Goal: Task Accomplishment & Management: Use online tool/utility

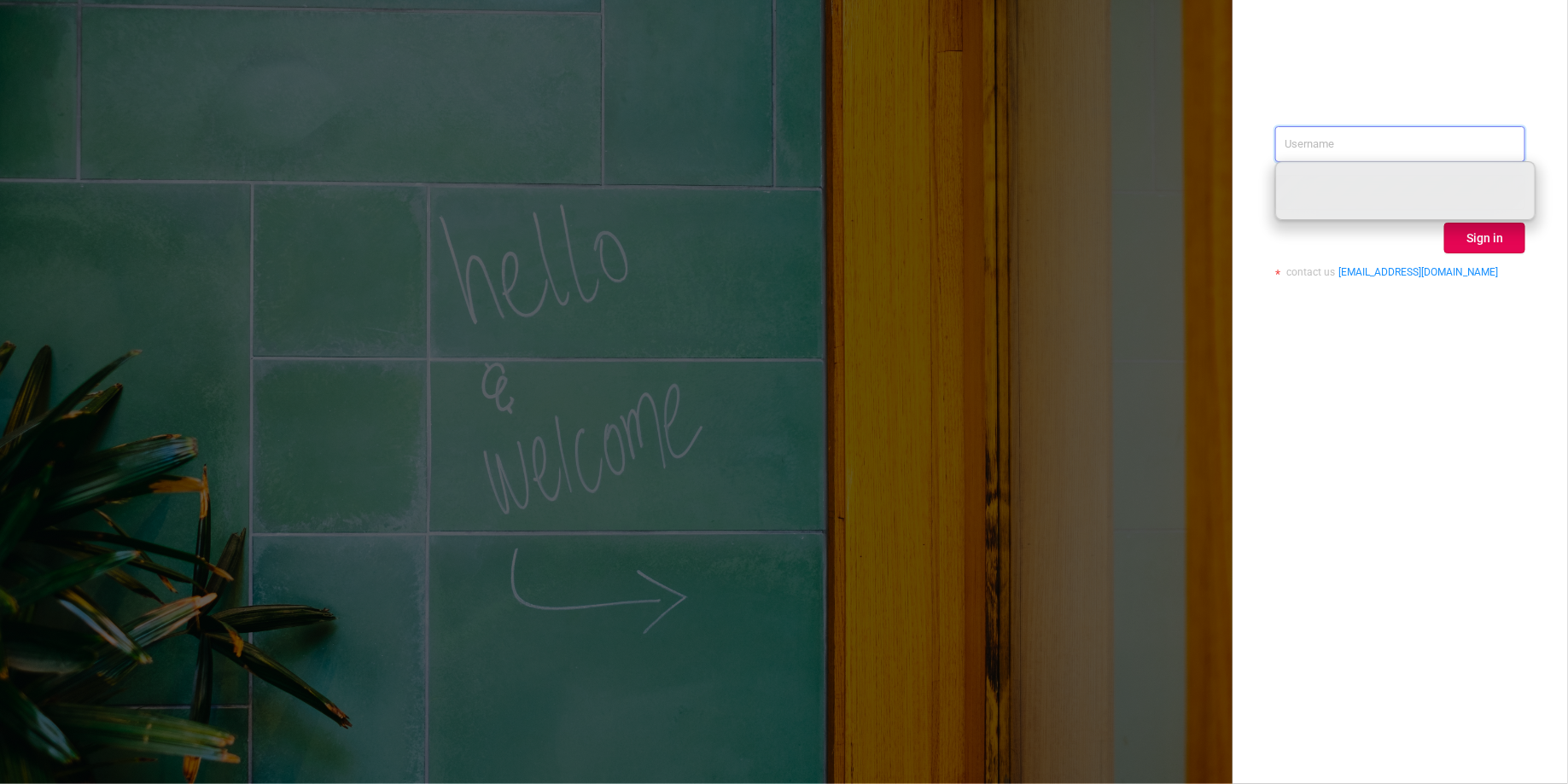
click at [1338, 153] on input "text" at bounding box center [1400, 144] width 250 height 36
paste input "[PERSON_NAME][EMAIL_ADDRESS][DOMAIN_NAME]"
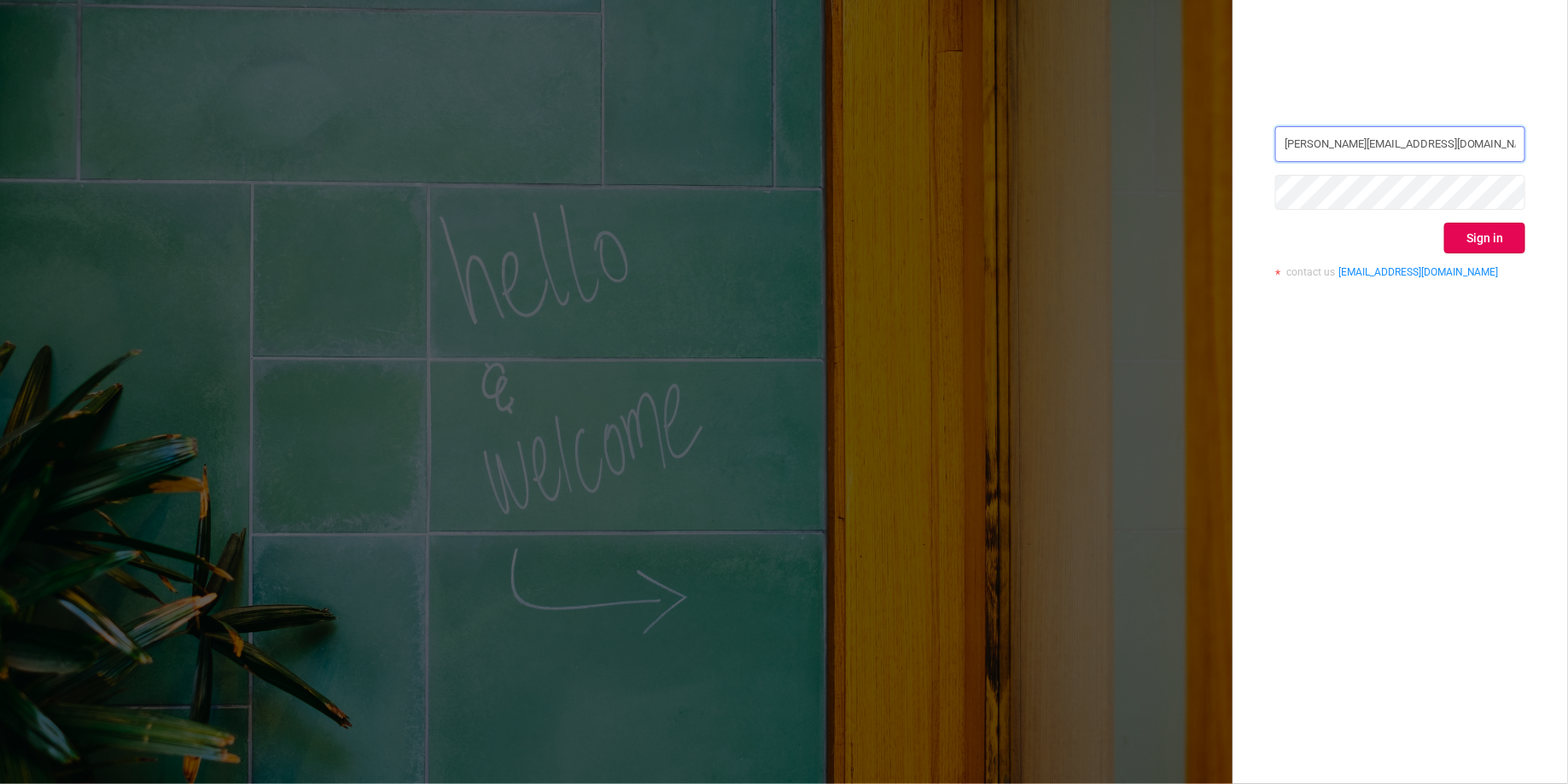
type input "nancy.jia@paddlewaver.com"
click at [1471, 235] on button "Sign in" at bounding box center [1484, 238] width 81 height 31
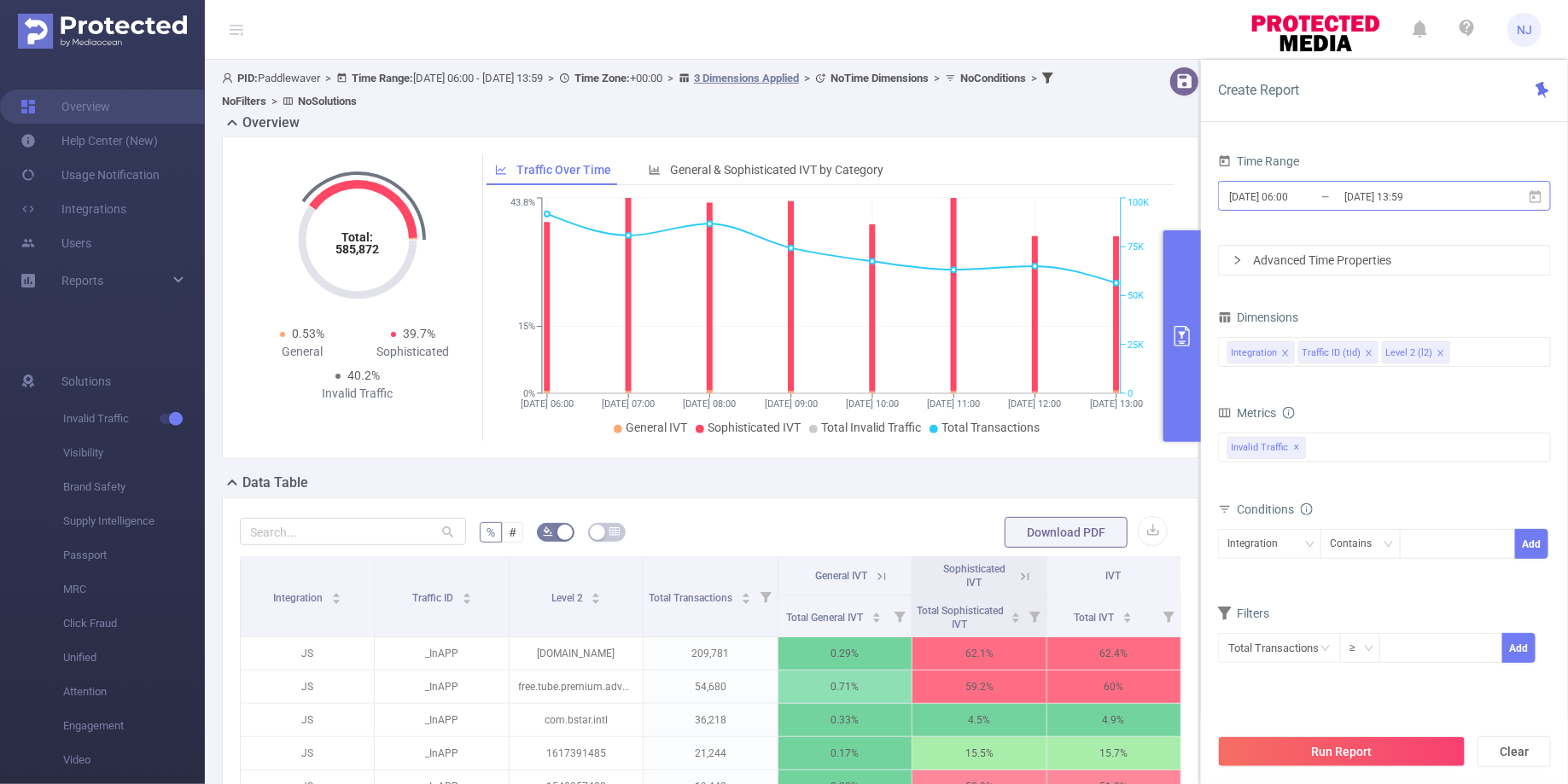
click at [1292, 196] on input "2025-09-04 06:00" at bounding box center [1296, 196] width 139 height 23
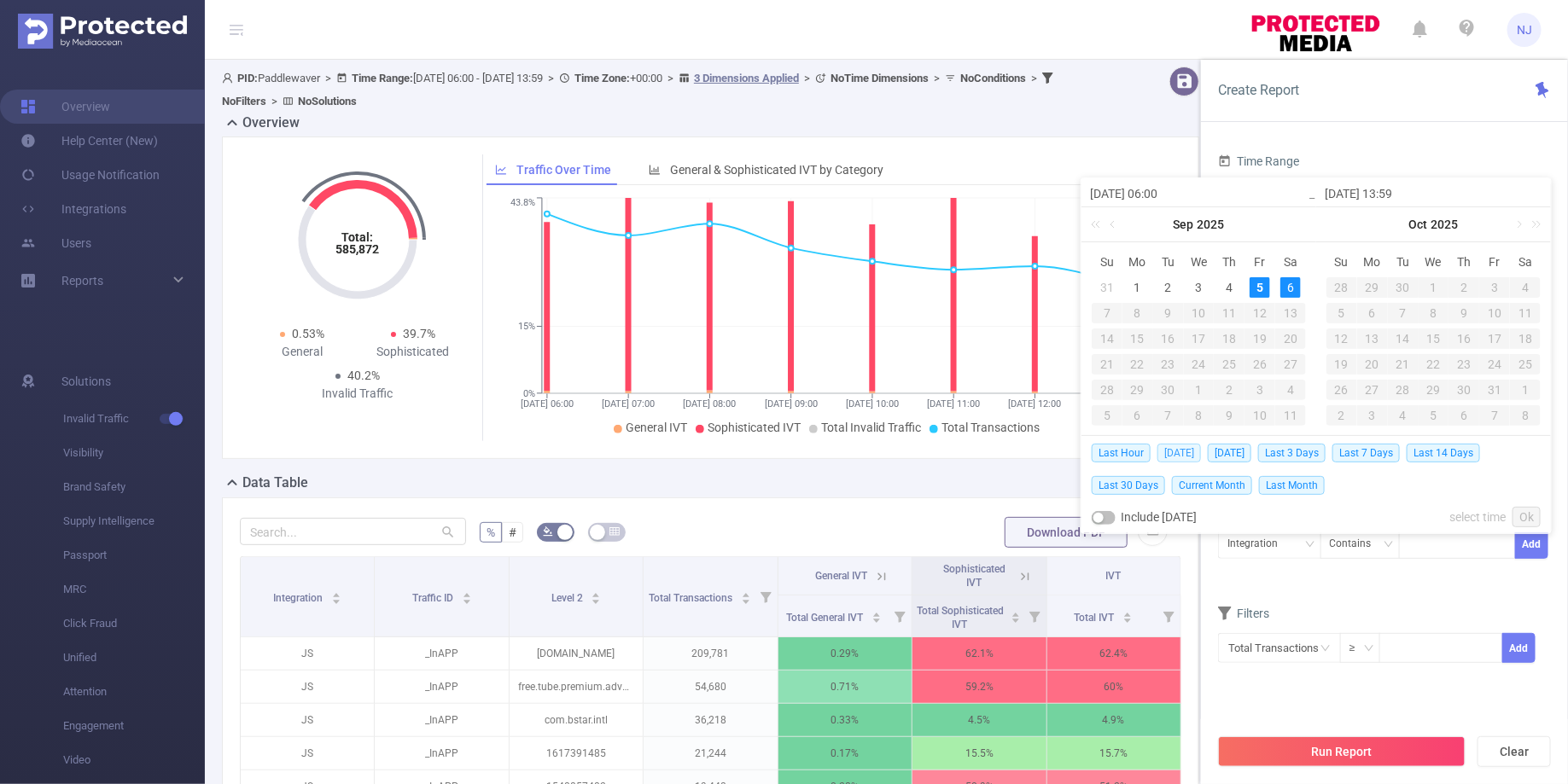
click at [1161, 453] on span "[DATE]" at bounding box center [1180, 453] width 44 height 18
type input "2025-09-05 00:00"
type input "2025-09-05 23:59"
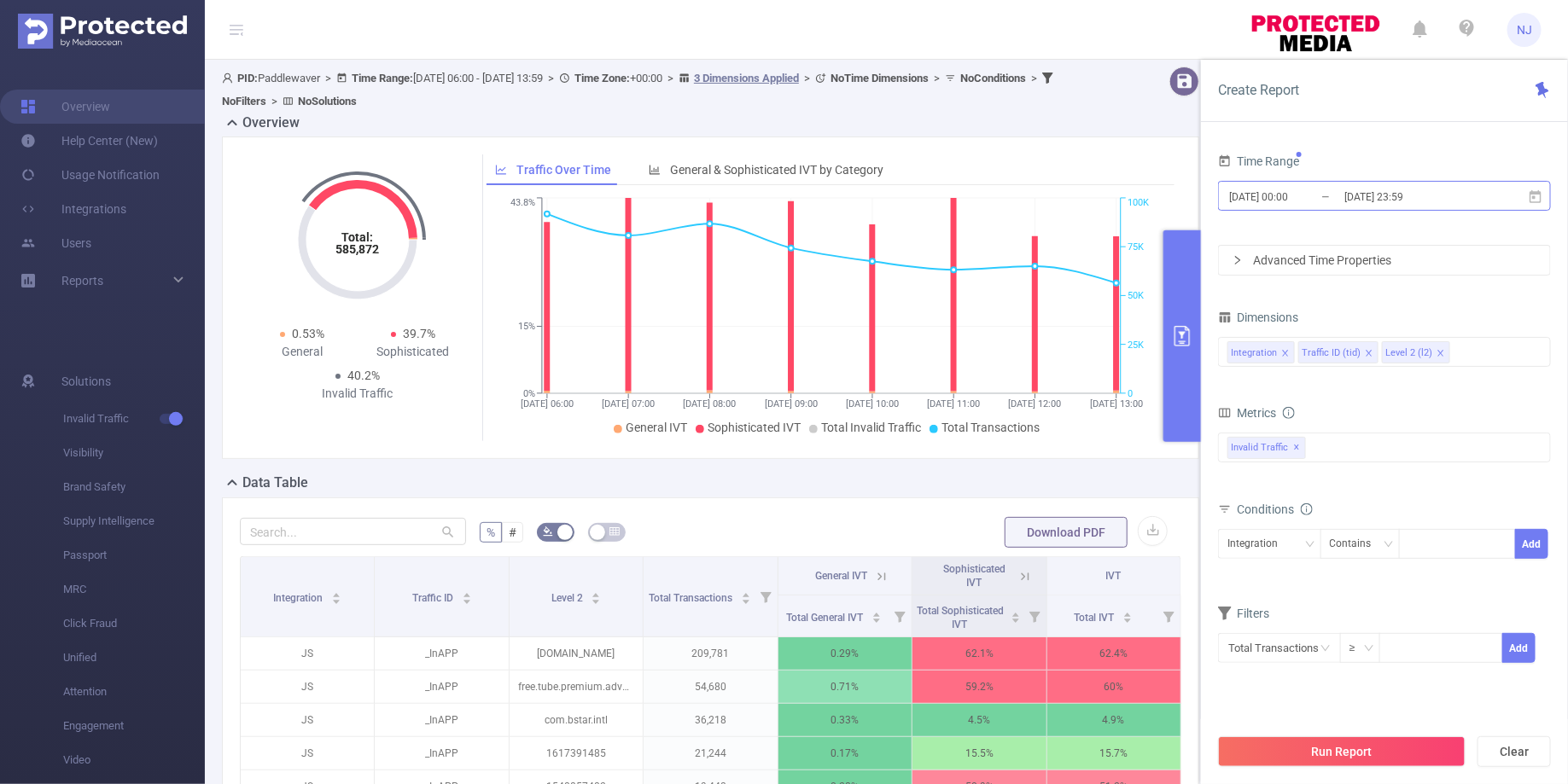
click at [1283, 195] on input "2025-09-05 00:00" at bounding box center [1296, 196] width 139 height 23
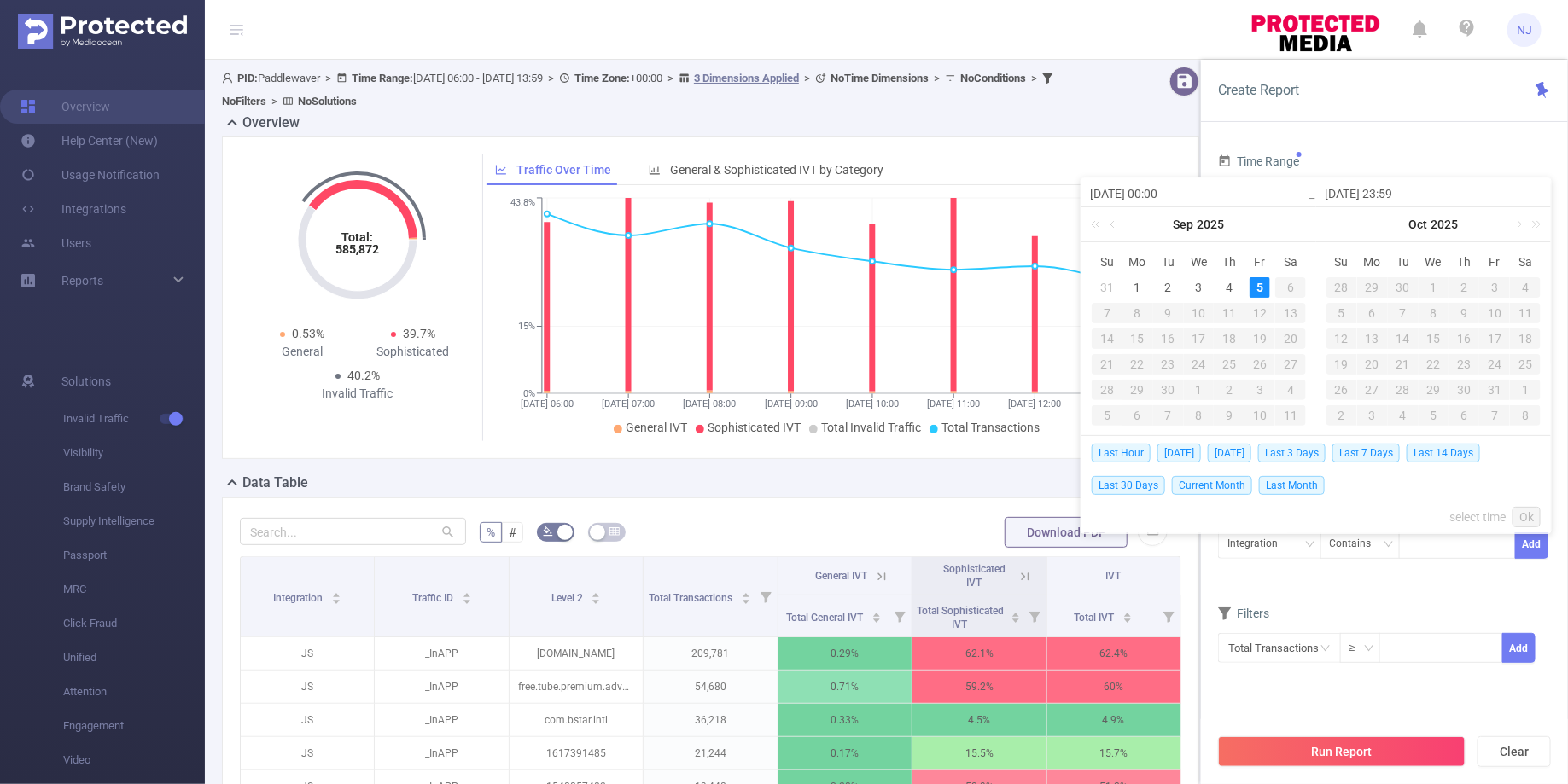
click at [1164, 196] on input "2025-09-05 00:00" at bounding box center [1199, 193] width 217 height 20
type input "[DATE] 0:00"
type input "[DATE] 03:00"
click at [1401, 191] on input "2025-09-05 23:59" at bounding box center [1433, 193] width 217 height 20
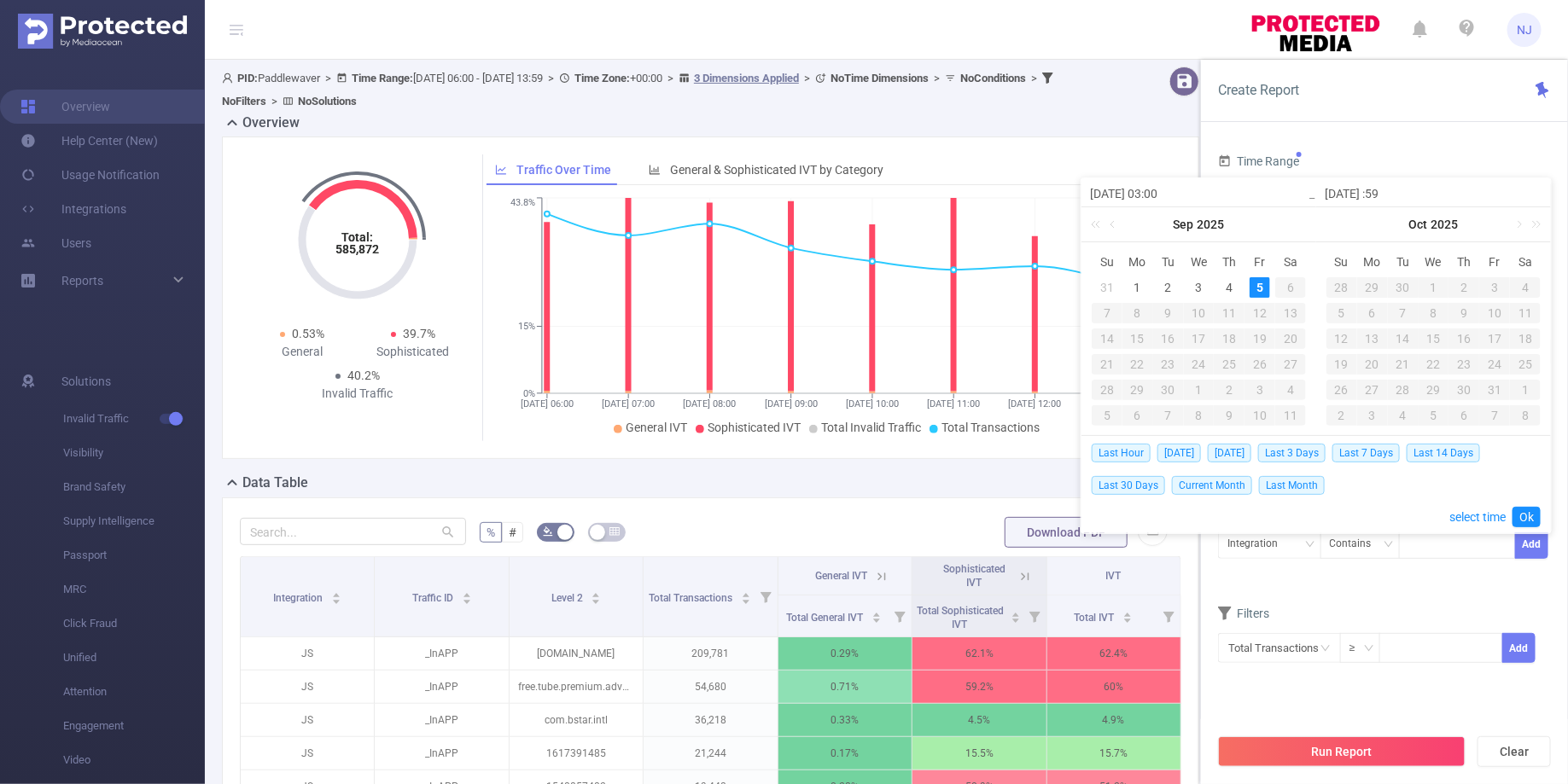
type input "[DATE] 0:59"
type input "[DATE] 03:59"
click at [1522, 517] on link "Ok" at bounding box center [1526, 517] width 28 height 20
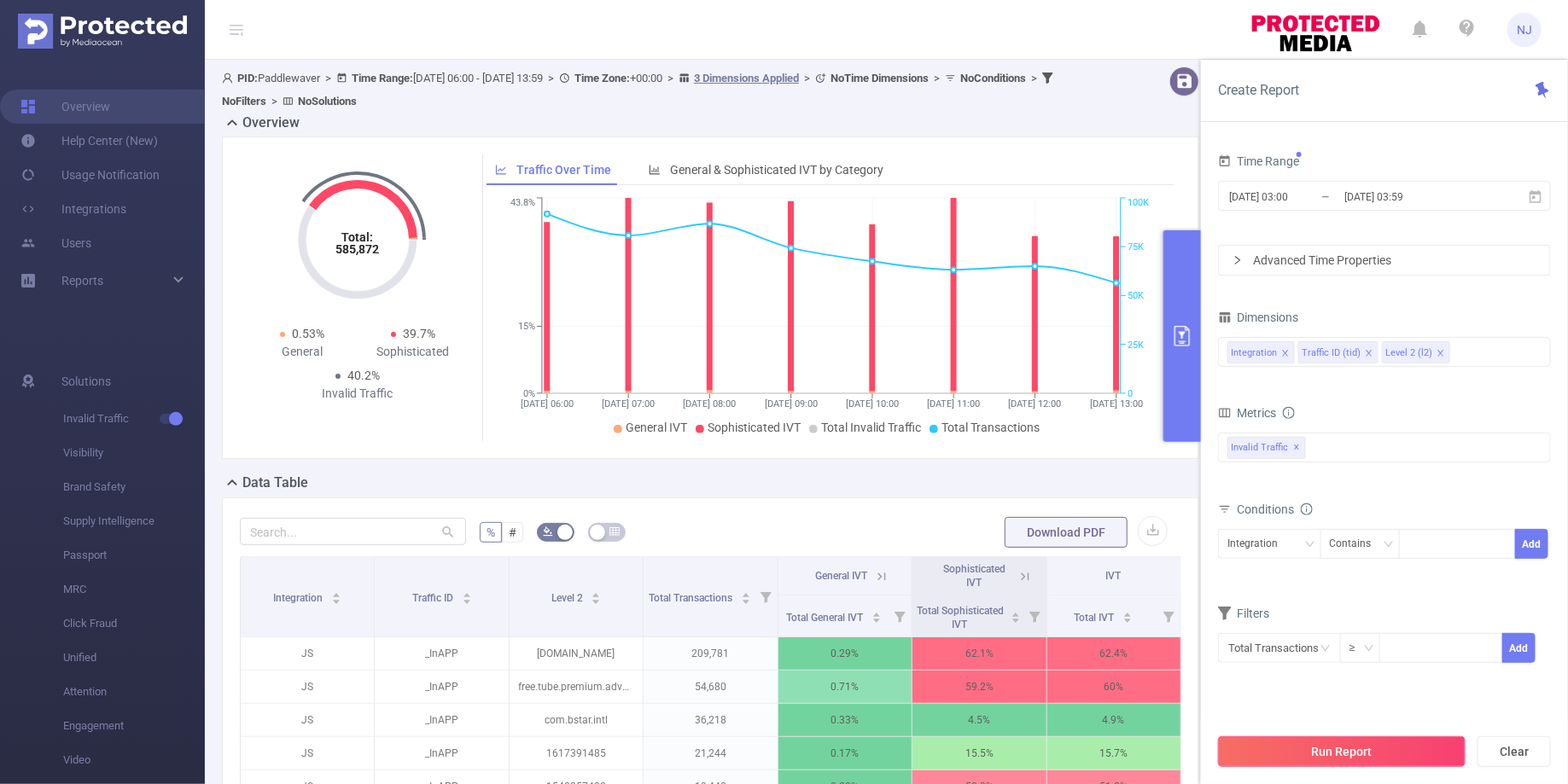
click at [1317, 745] on button "Run Report" at bounding box center [1342, 752] width 247 height 31
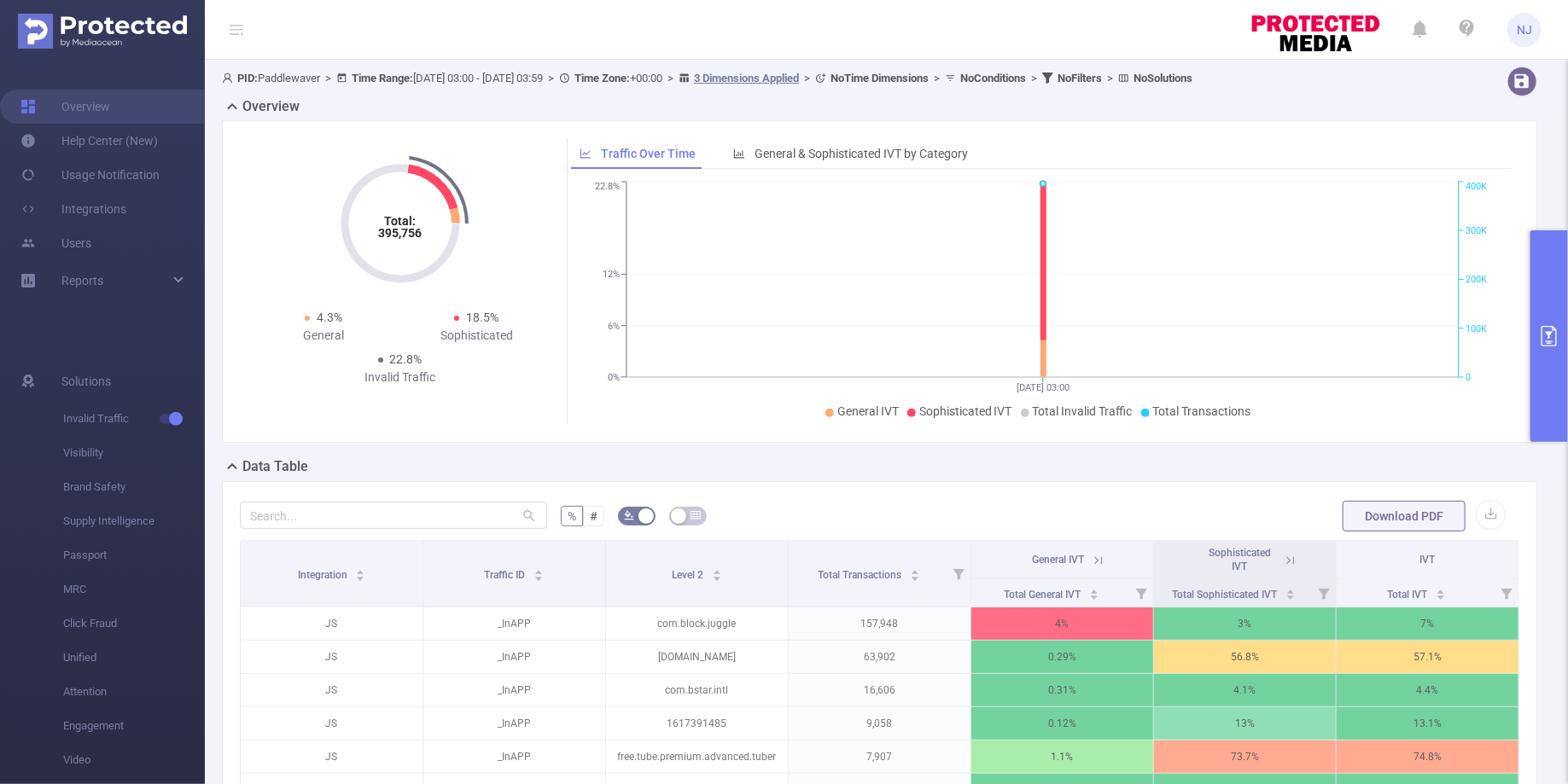
click at [1543, 346] on icon "primary" at bounding box center [1549, 336] width 16 height 20
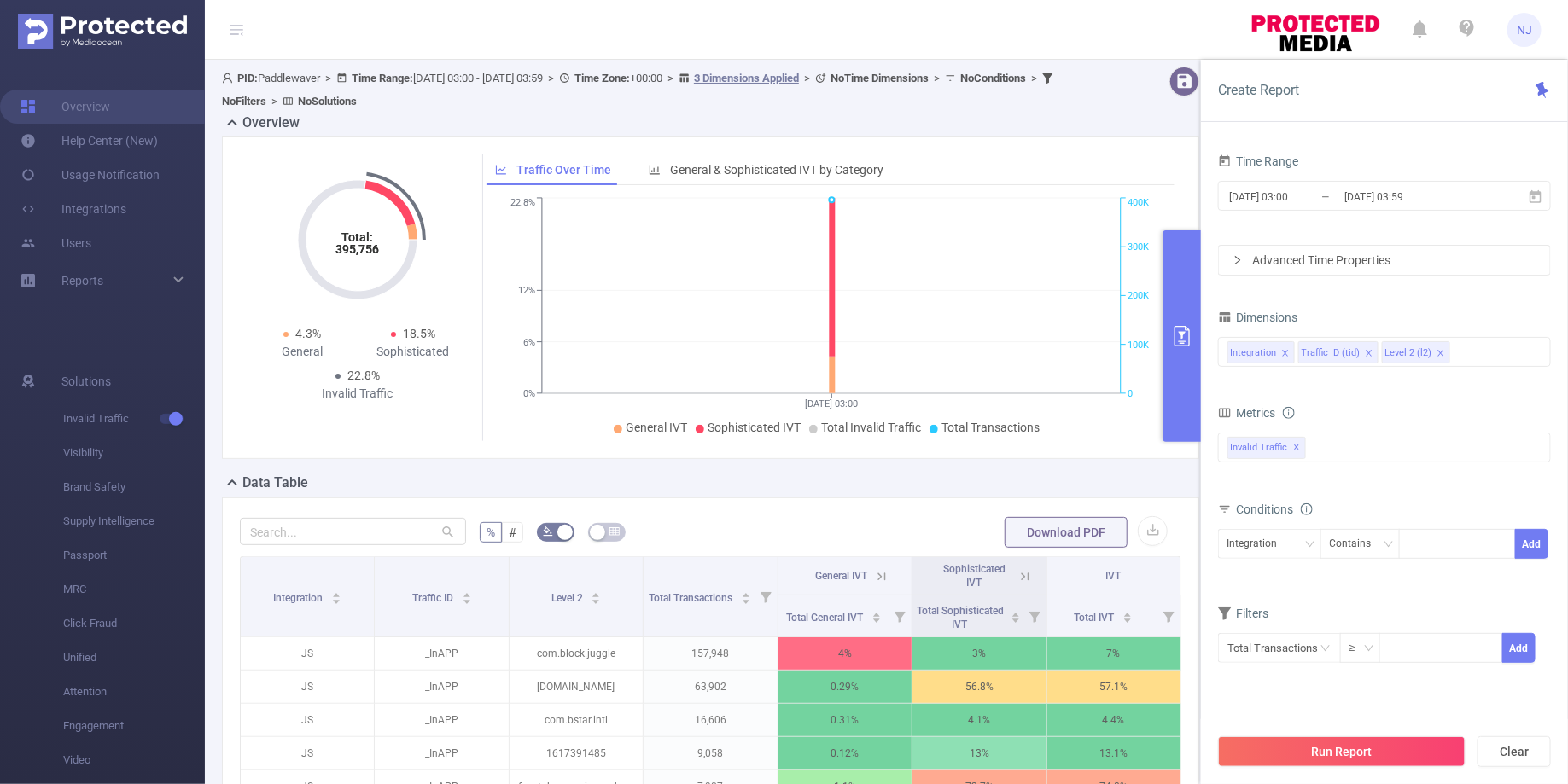
click at [1189, 381] on button "primary" at bounding box center [1181, 336] width 38 height 211
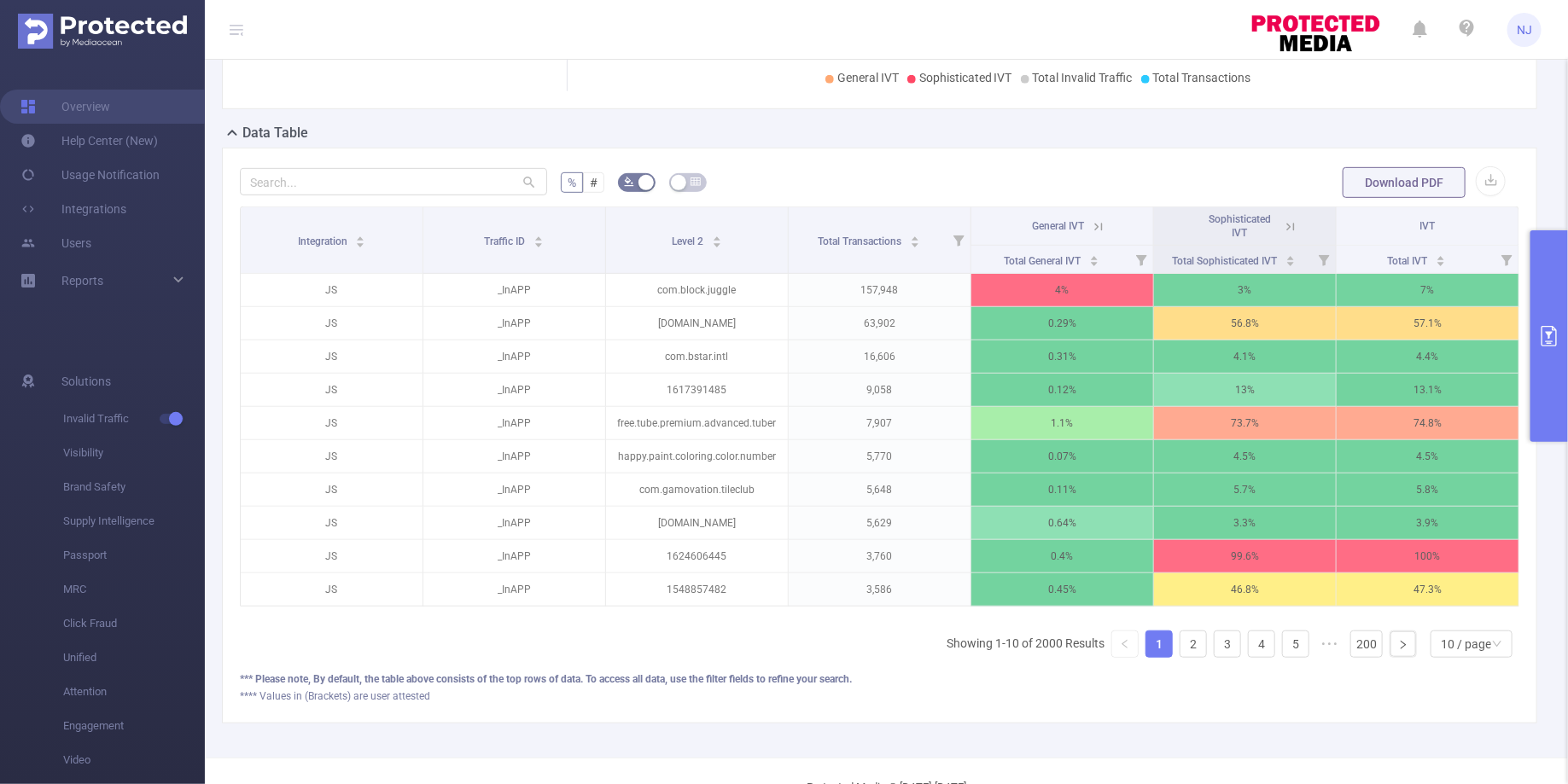
scroll to position [373, 0]
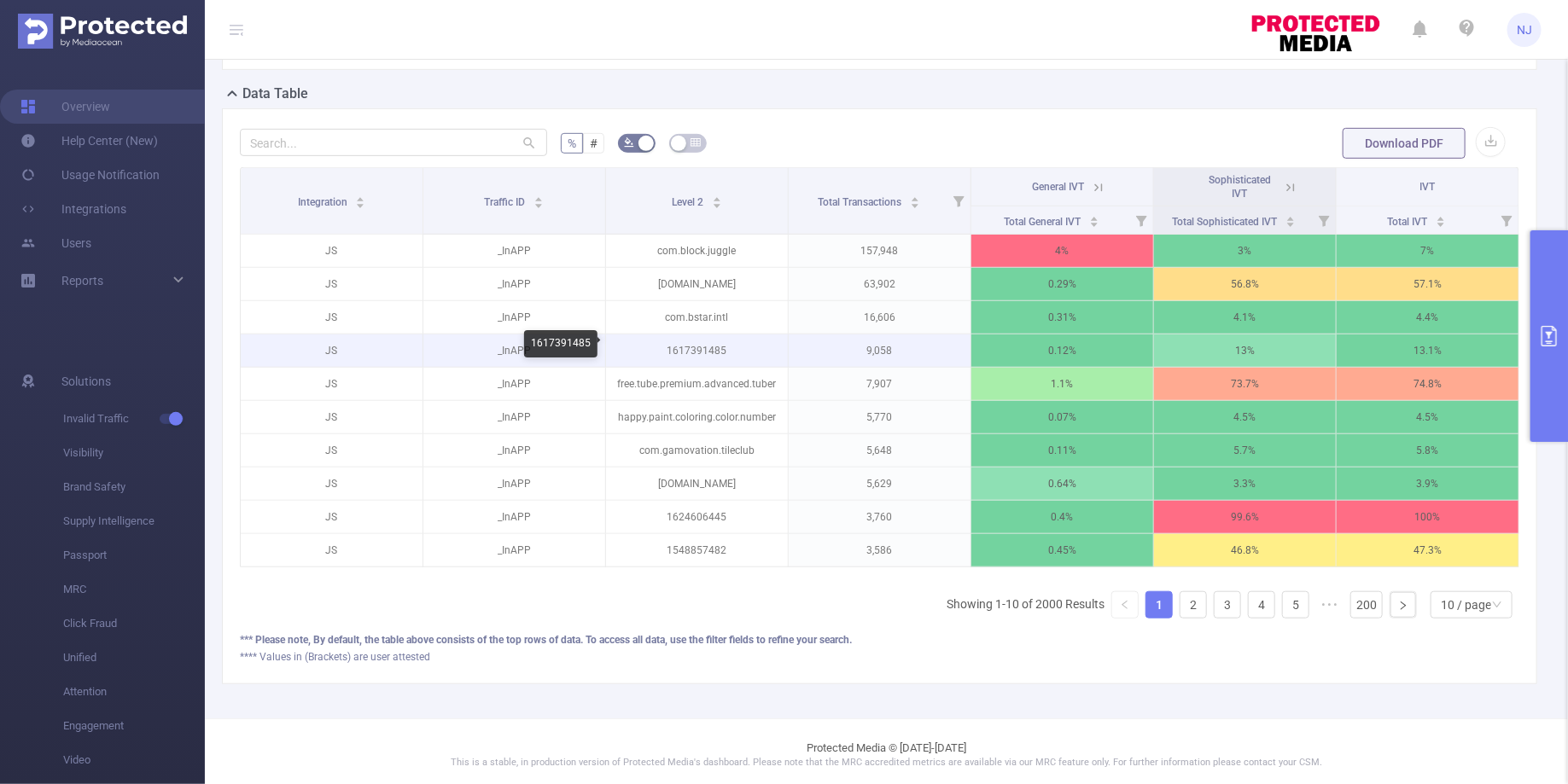
click at [701, 335] on p "1617391485" at bounding box center [696, 350] width 182 height 32
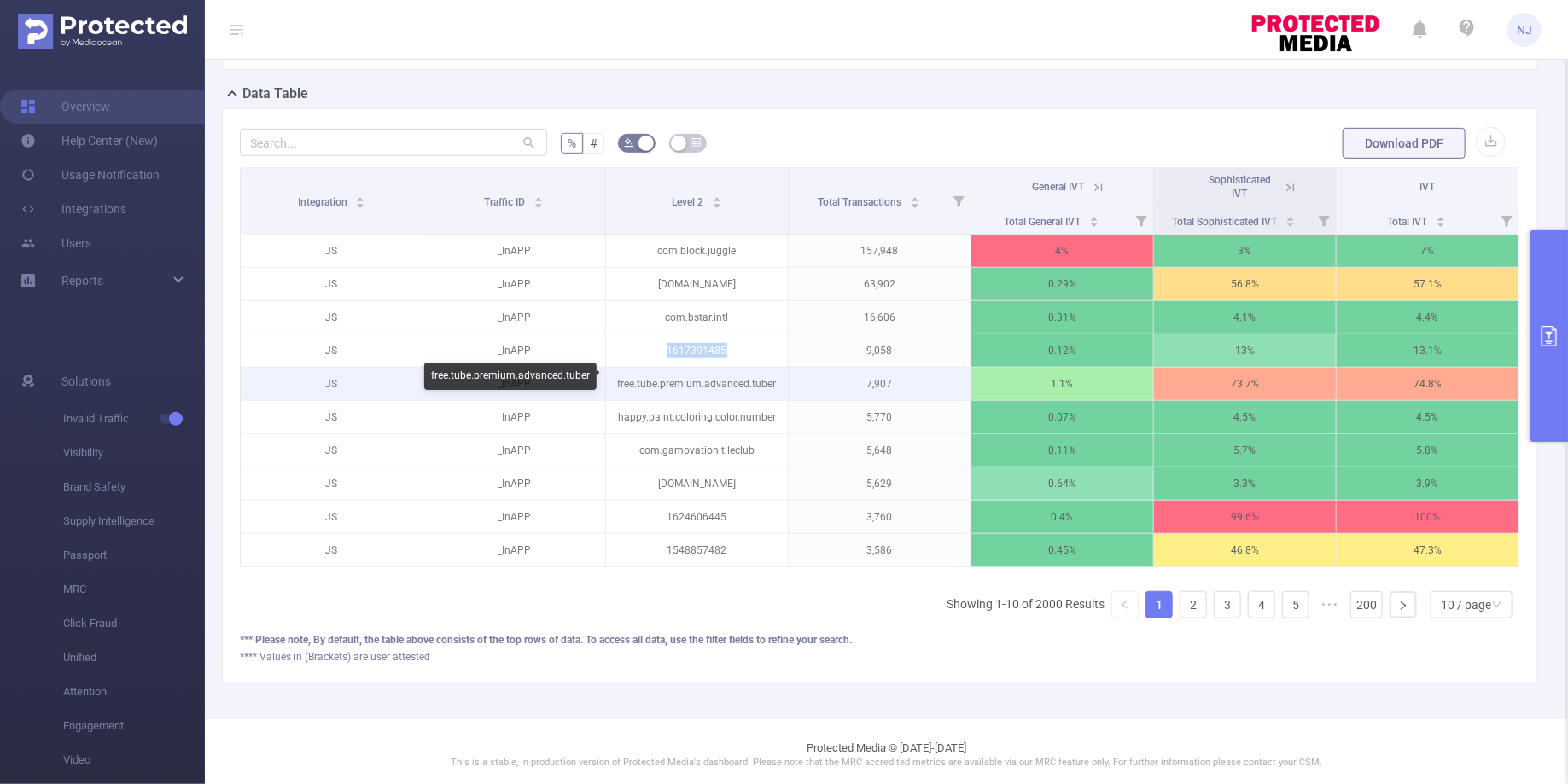
copy p "1617391485"
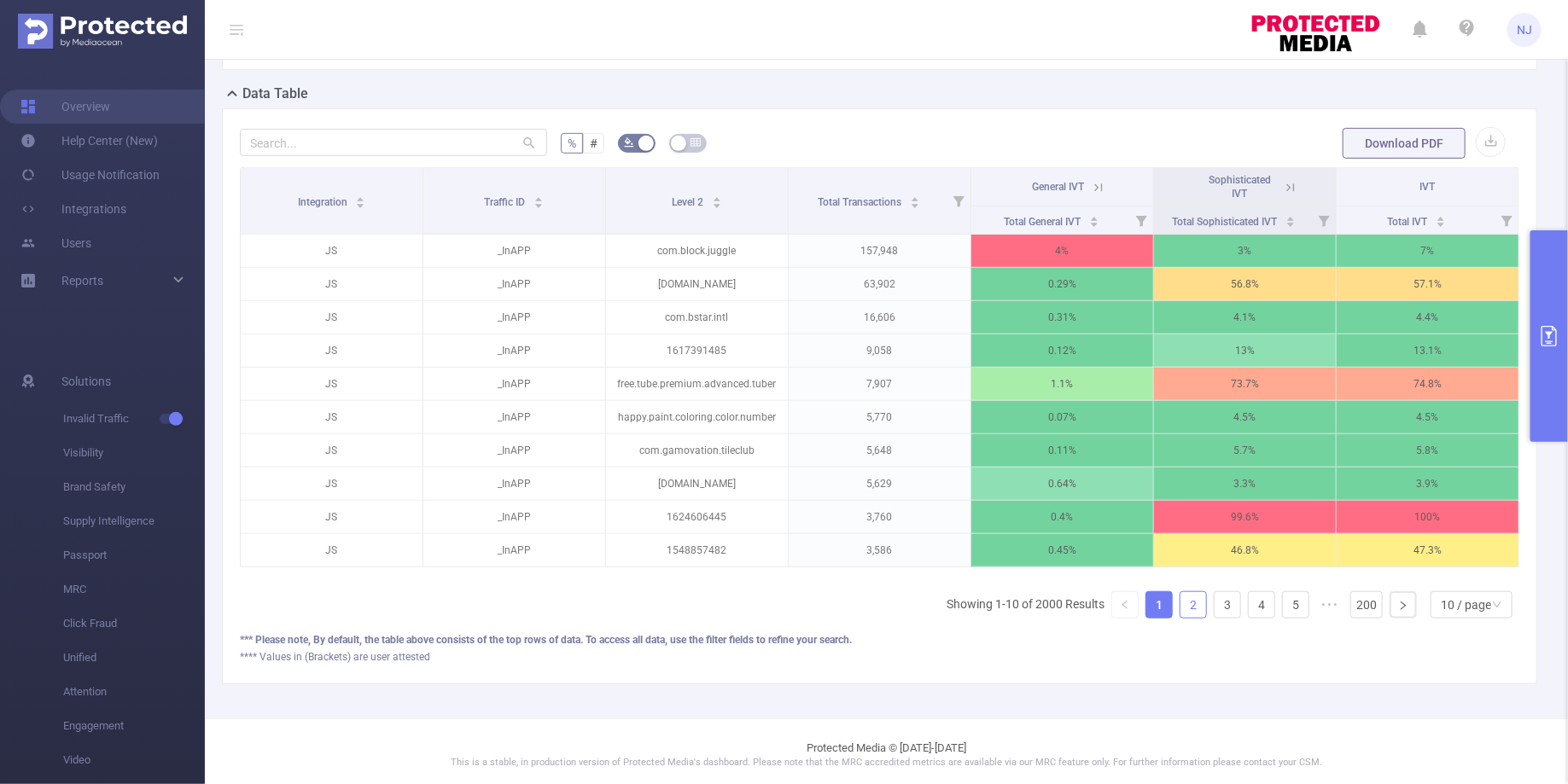
click at [1188, 601] on link "2" at bounding box center [1193, 604] width 25 height 25
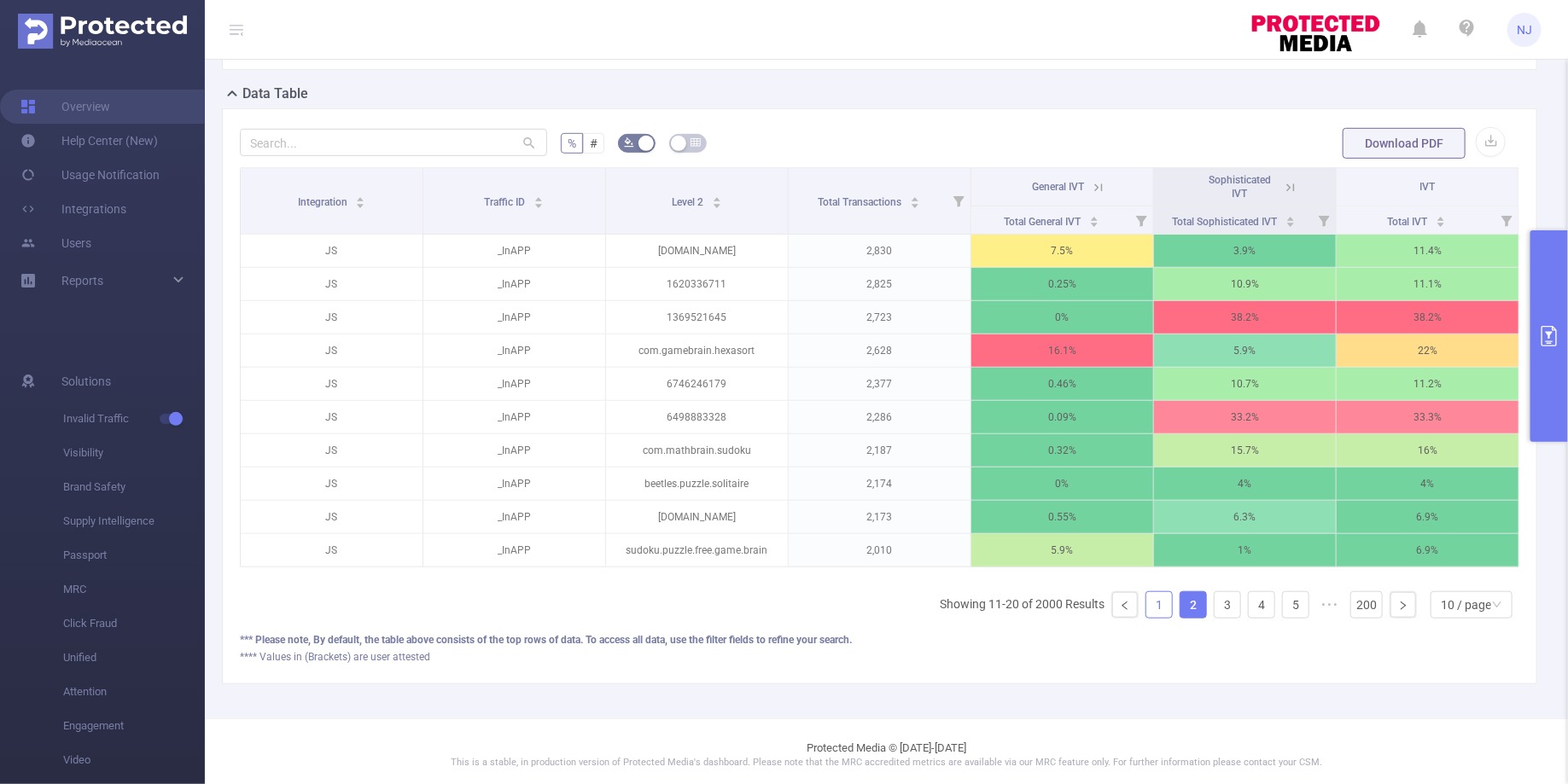
click at [1158, 601] on link "1" at bounding box center [1158, 604] width 25 height 25
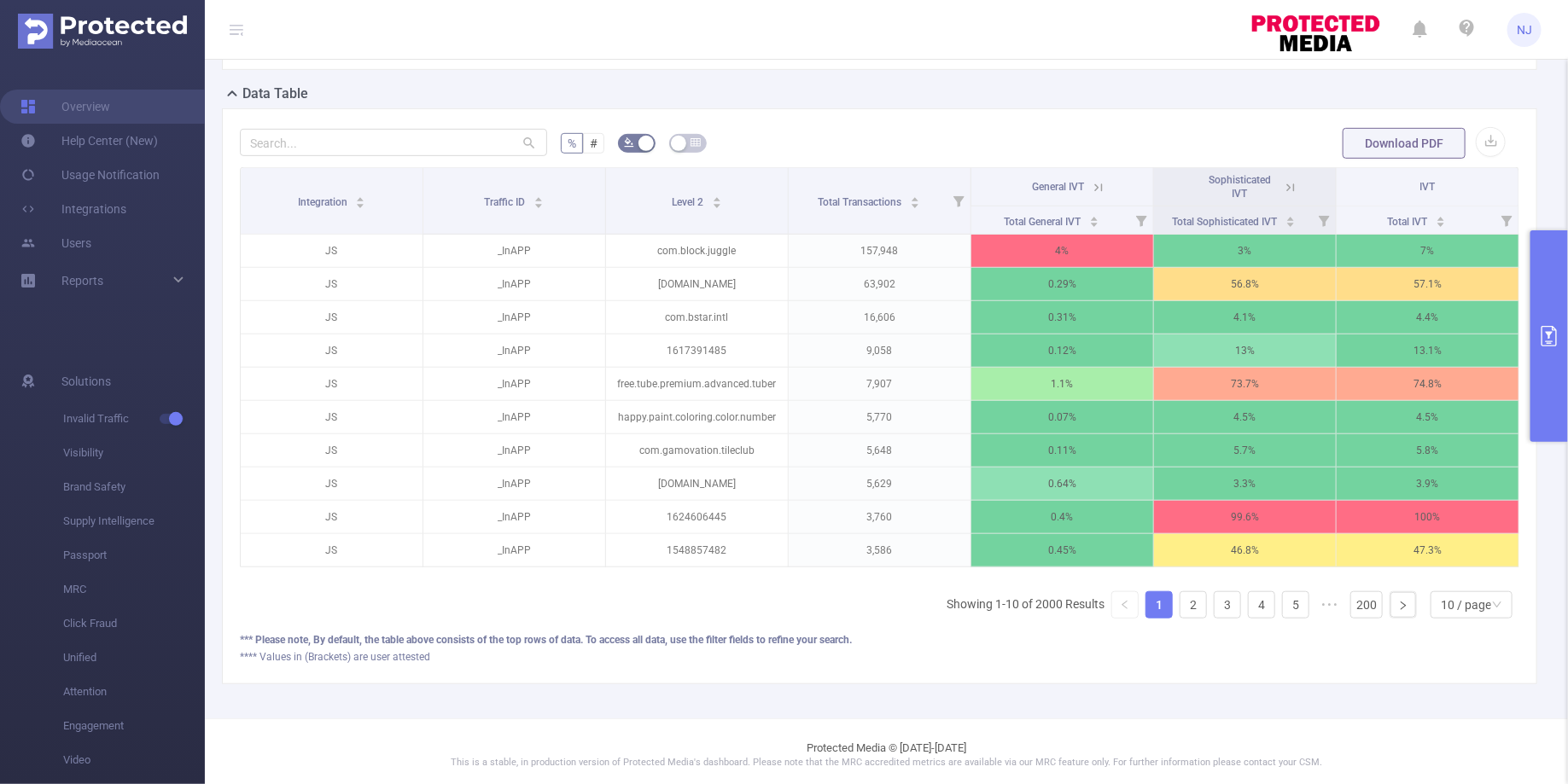
click at [1288, 189] on icon at bounding box center [1291, 188] width 16 height 16
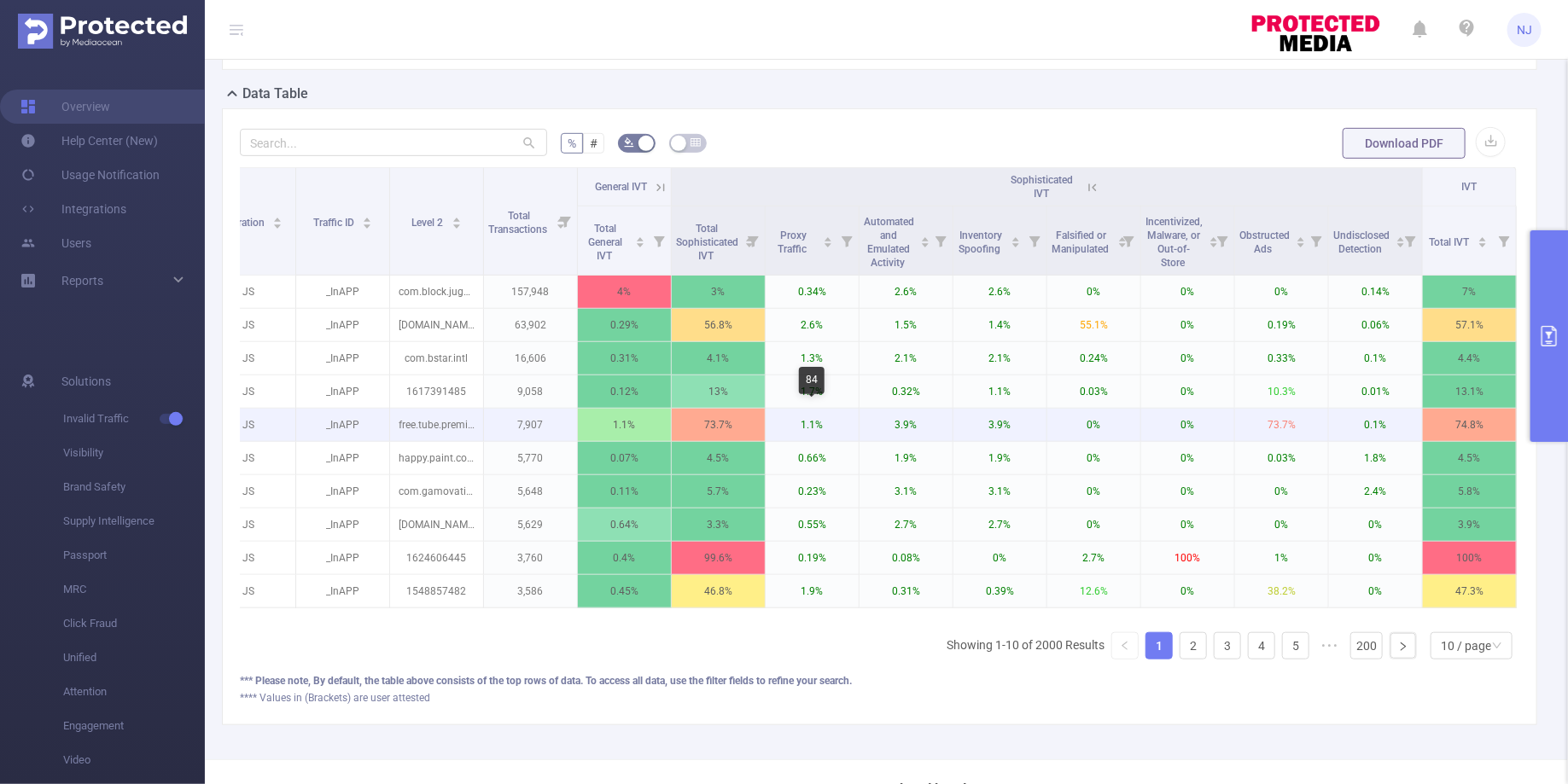
scroll to position [356, 0]
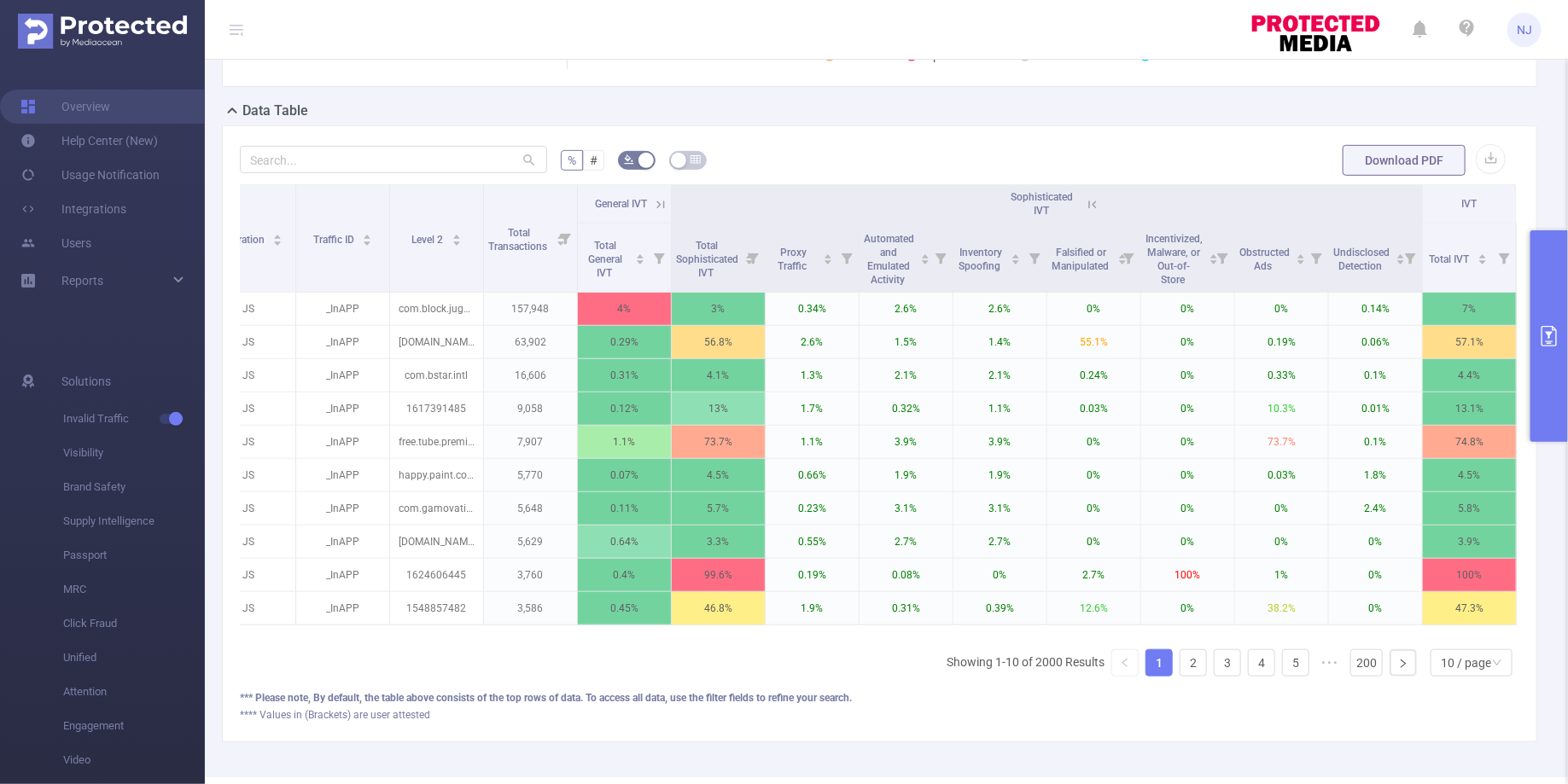
click at [1548, 324] on button "primary" at bounding box center [1549, 336] width 38 height 211
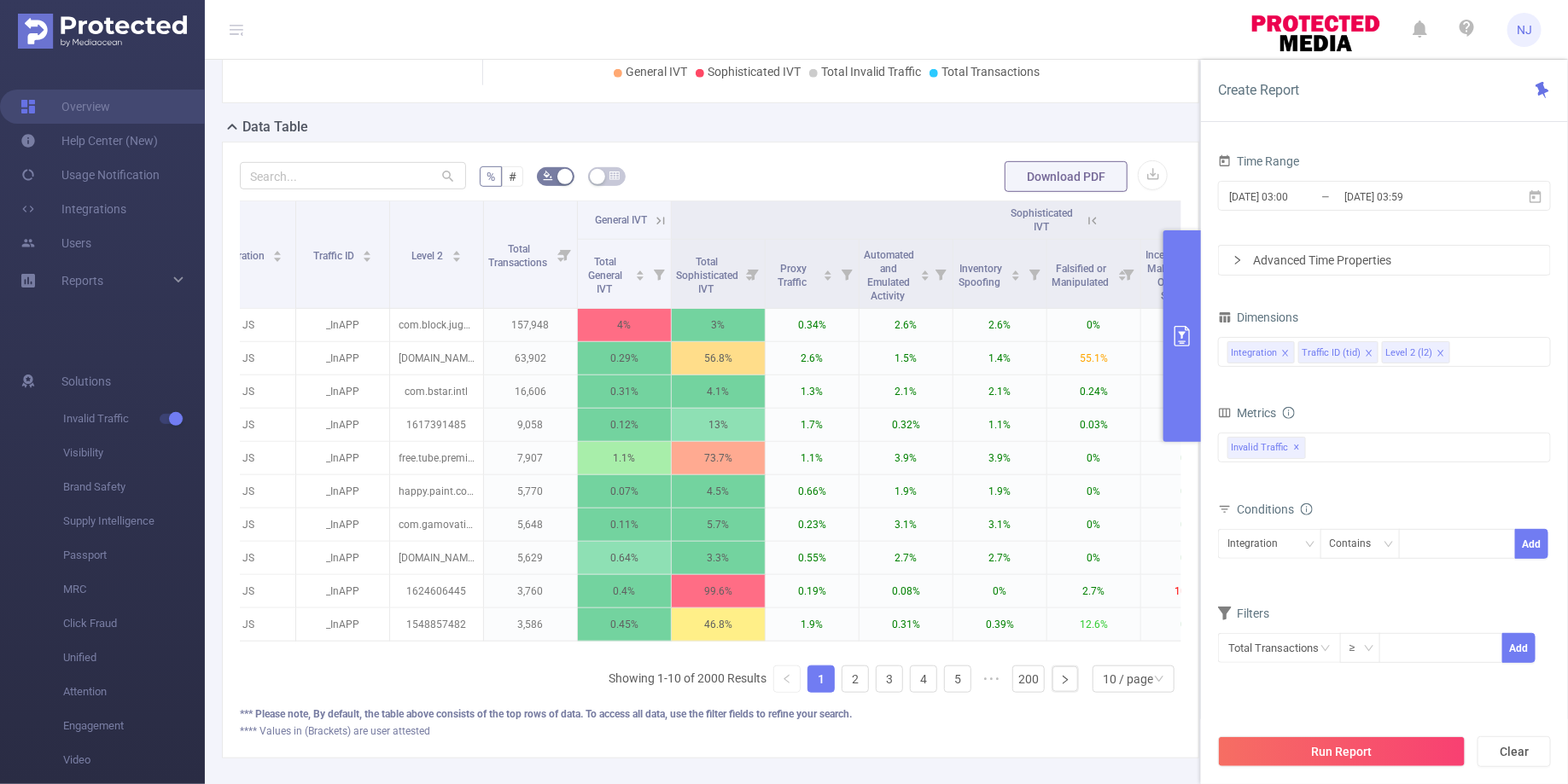
click at [1191, 336] on icon "primary" at bounding box center [1181, 336] width 20 height 20
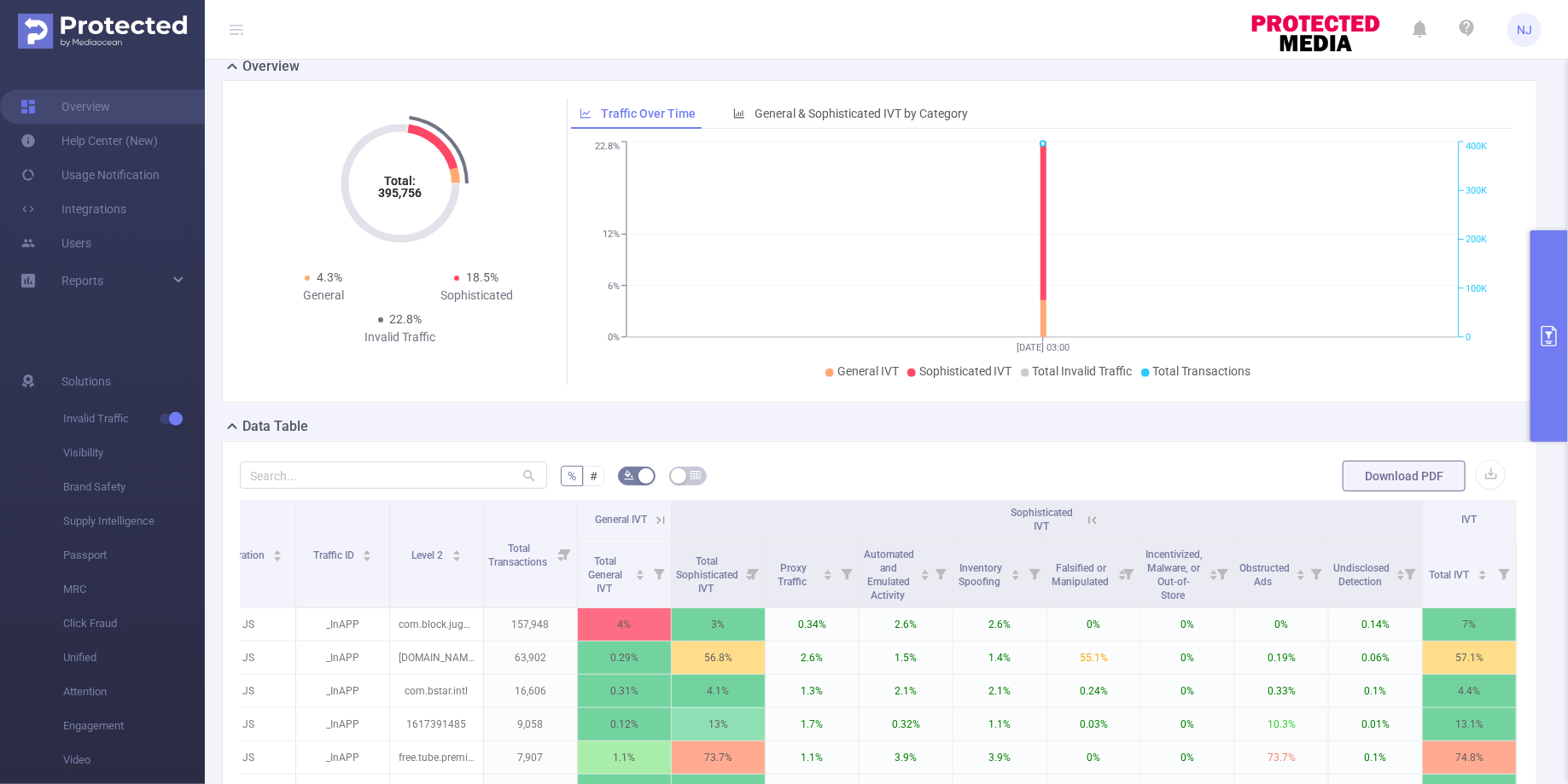
scroll to position [297, 0]
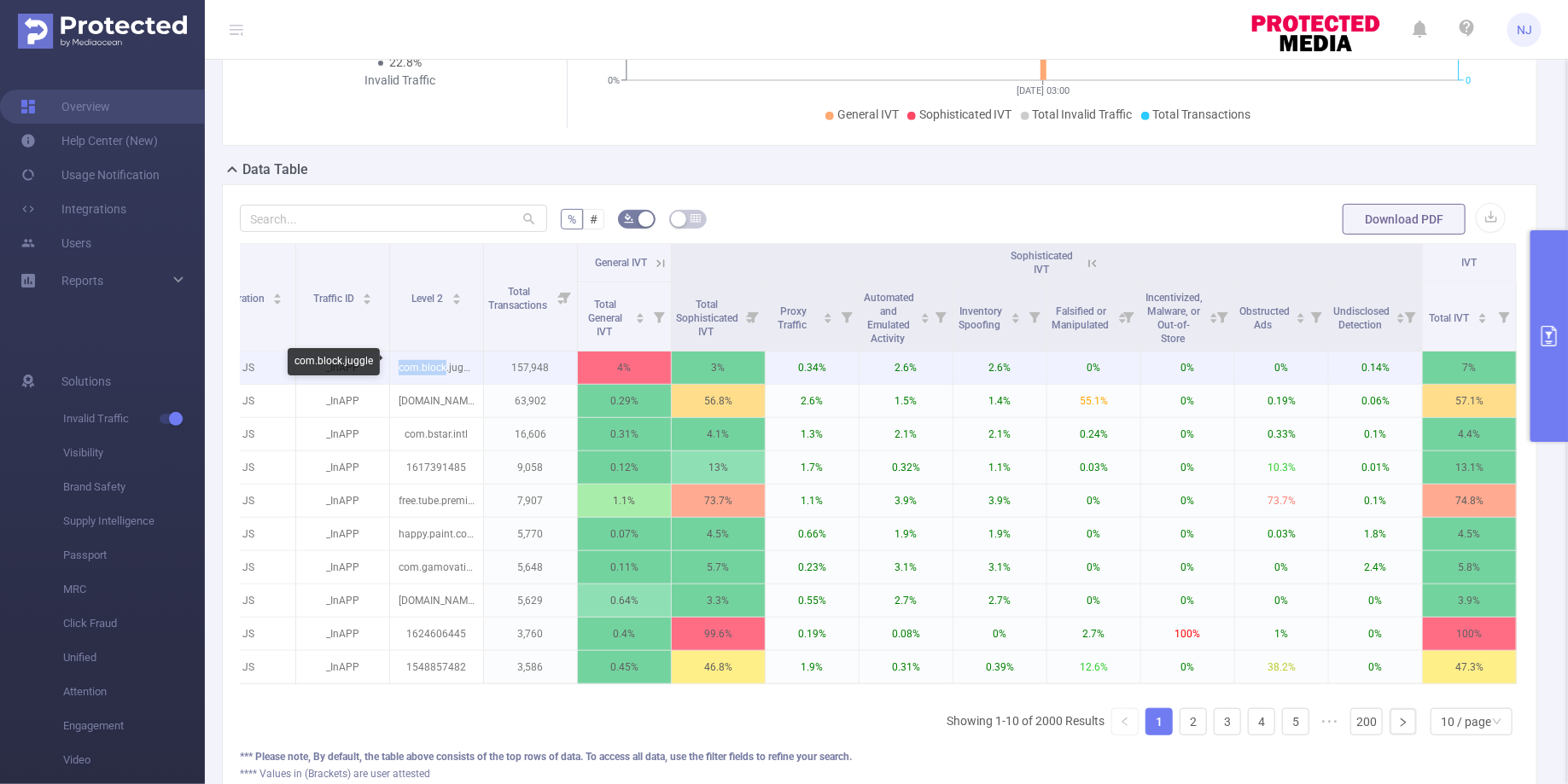
drag, startPoint x: 445, startPoint y: 367, endPoint x: 398, endPoint y: 366, distance: 47.0
click at [398, 366] on p "com.block.juggle" at bounding box center [437, 367] width 93 height 32
copy p "com.block"
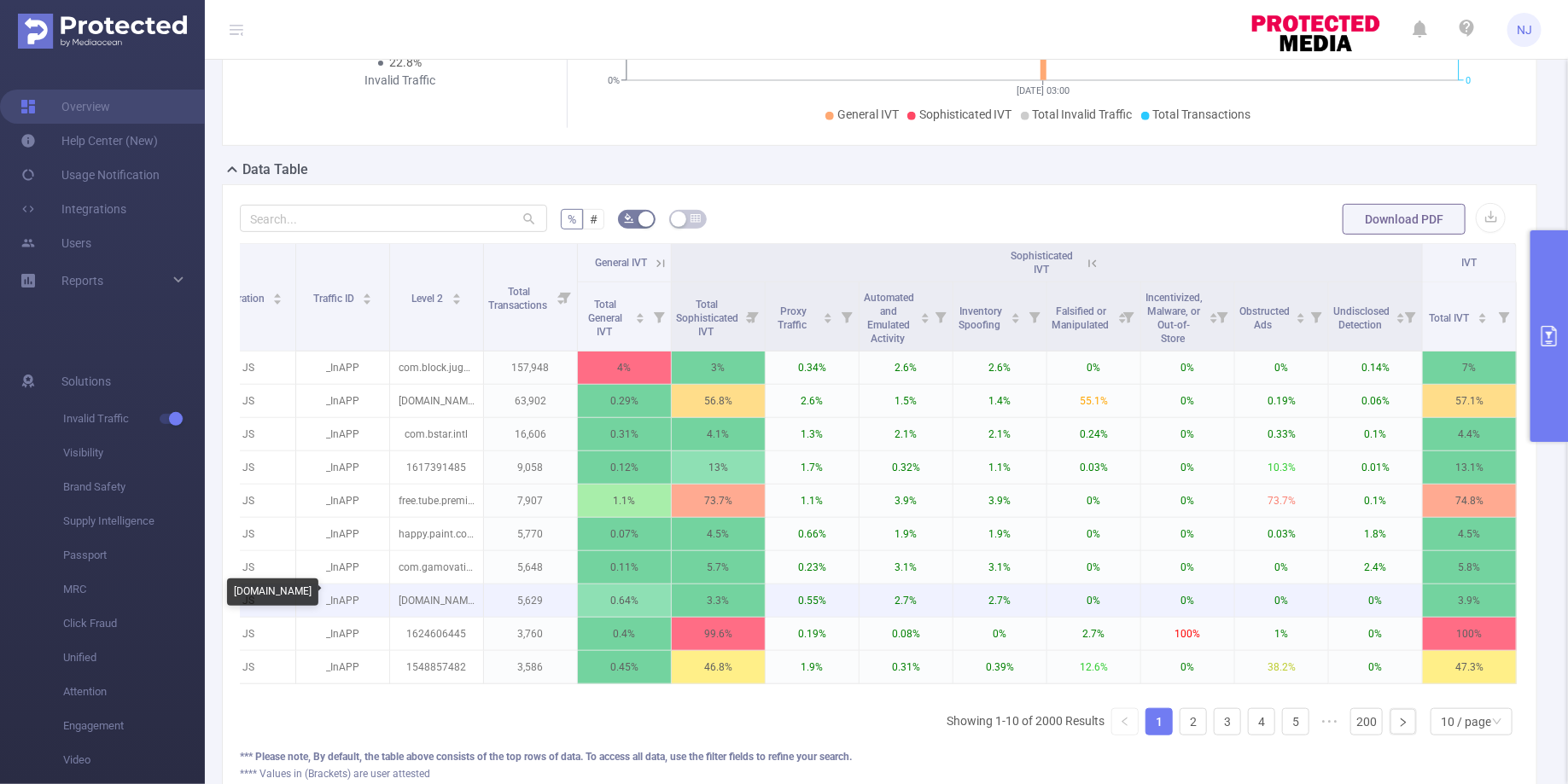
drag, startPoint x: 405, startPoint y: 595, endPoint x: 472, endPoint y: 595, distance: 67.0
click at [472, 595] on p "[DOMAIN_NAME]" at bounding box center [437, 601] width 93 height 32
copy p "asy.sudoku.puz"
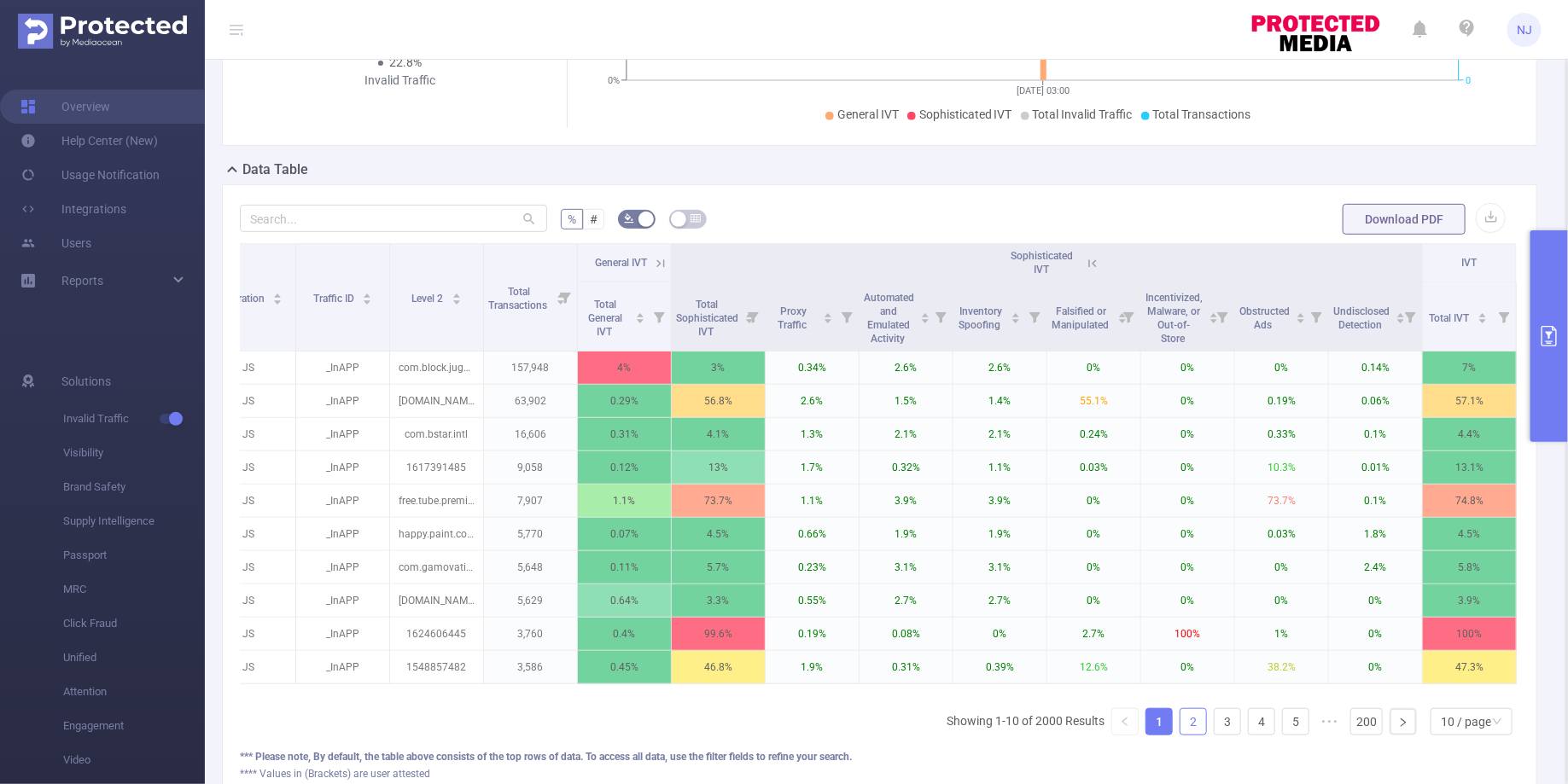
click at [1194, 715] on link "2" at bounding box center [1193, 722] width 25 height 25
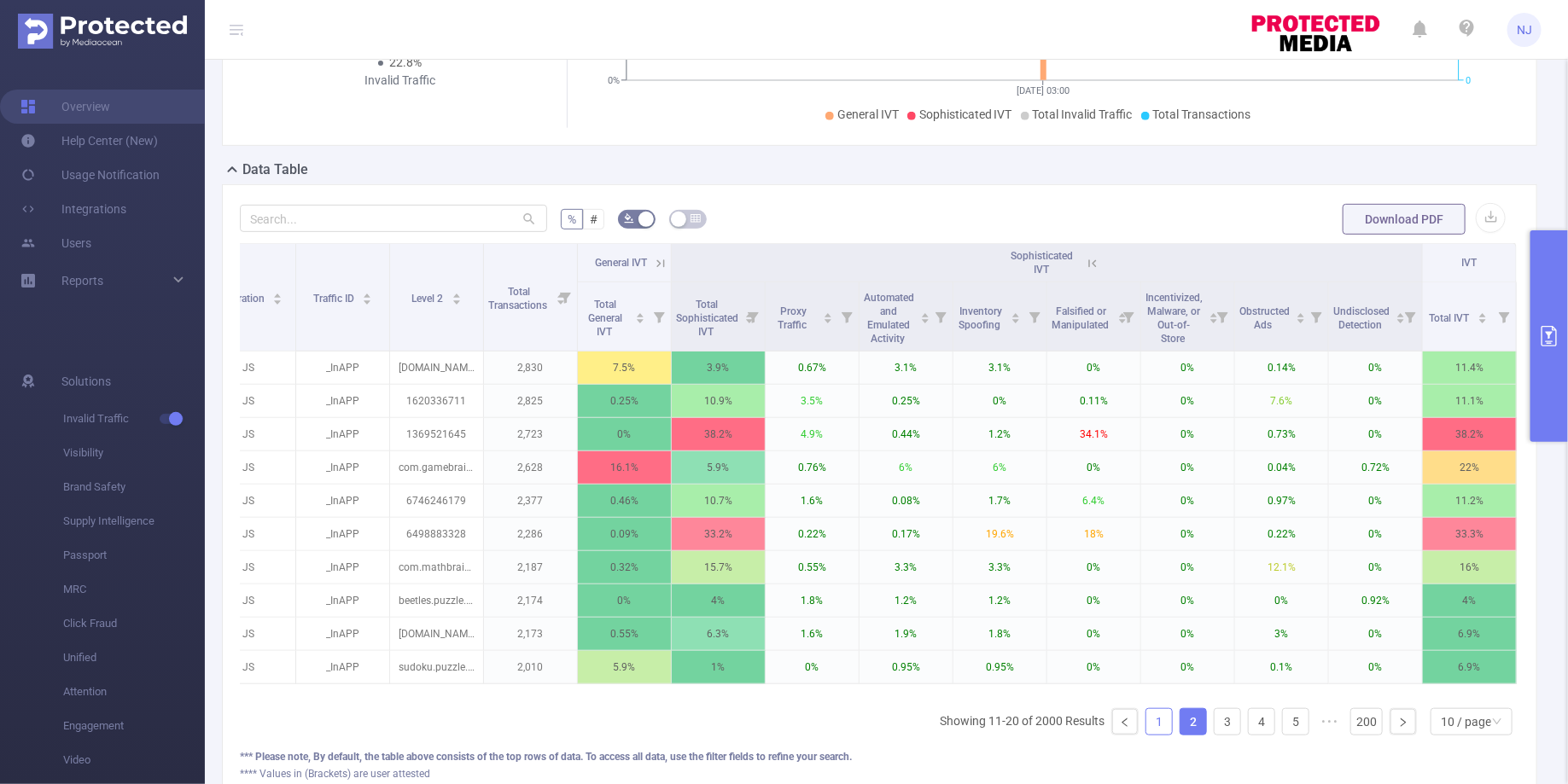
click at [1161, 718] on link "1" at bounding box center [1158, 722] width 25 height 25
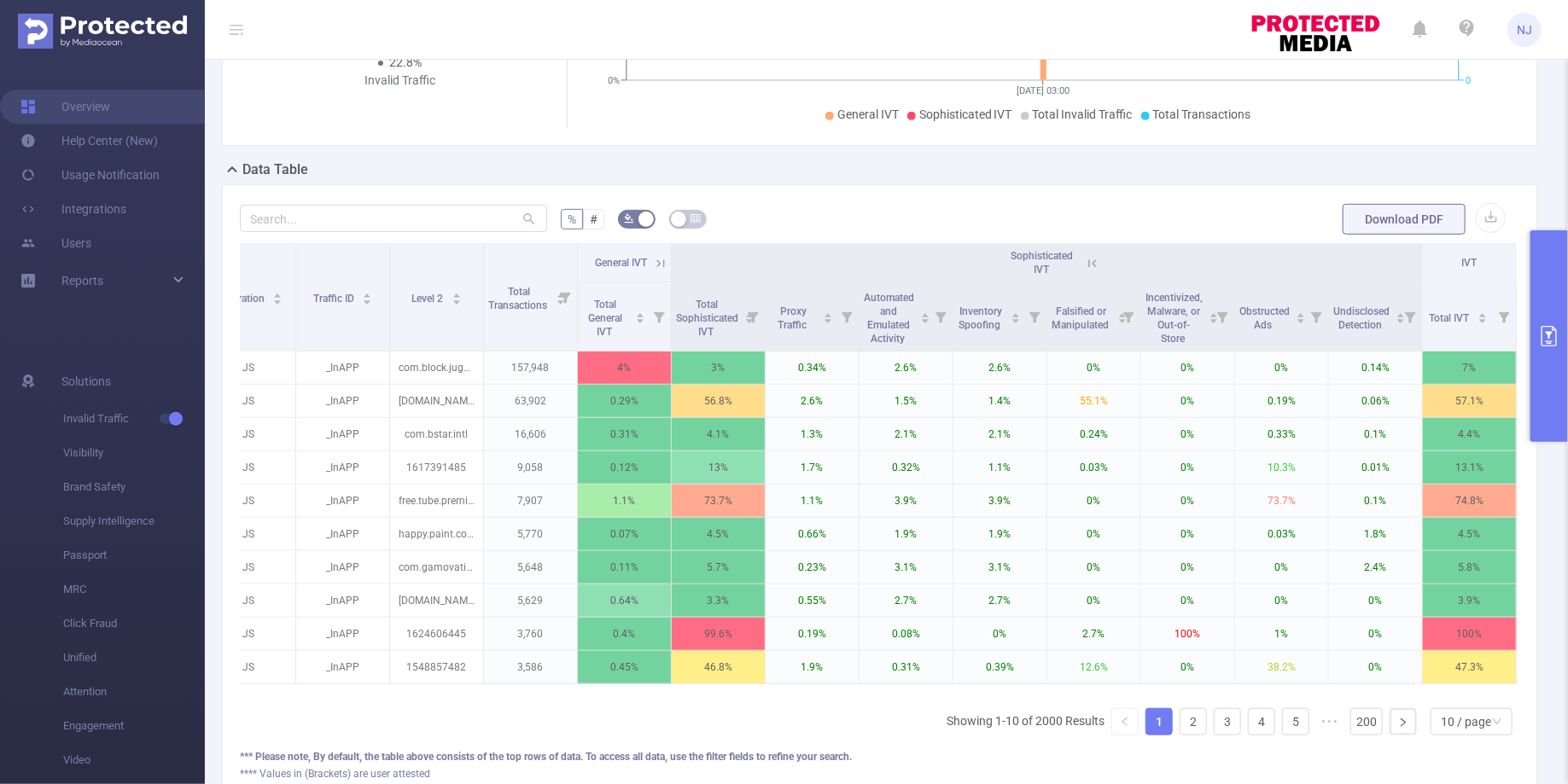
click at [662, 261] on icon at bounding box center [660, 264] width 16 height 16
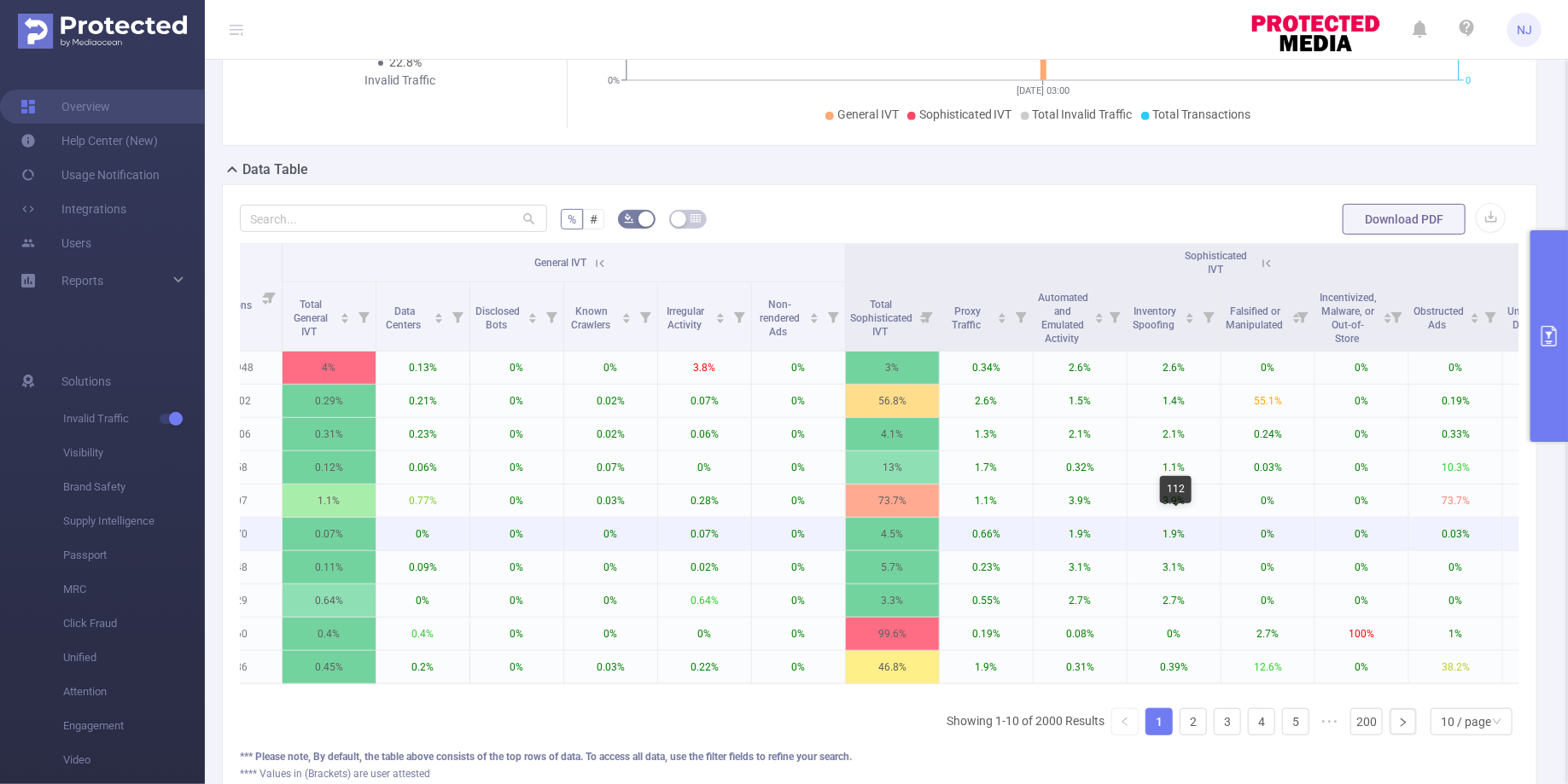
scroll to position [0, 18]
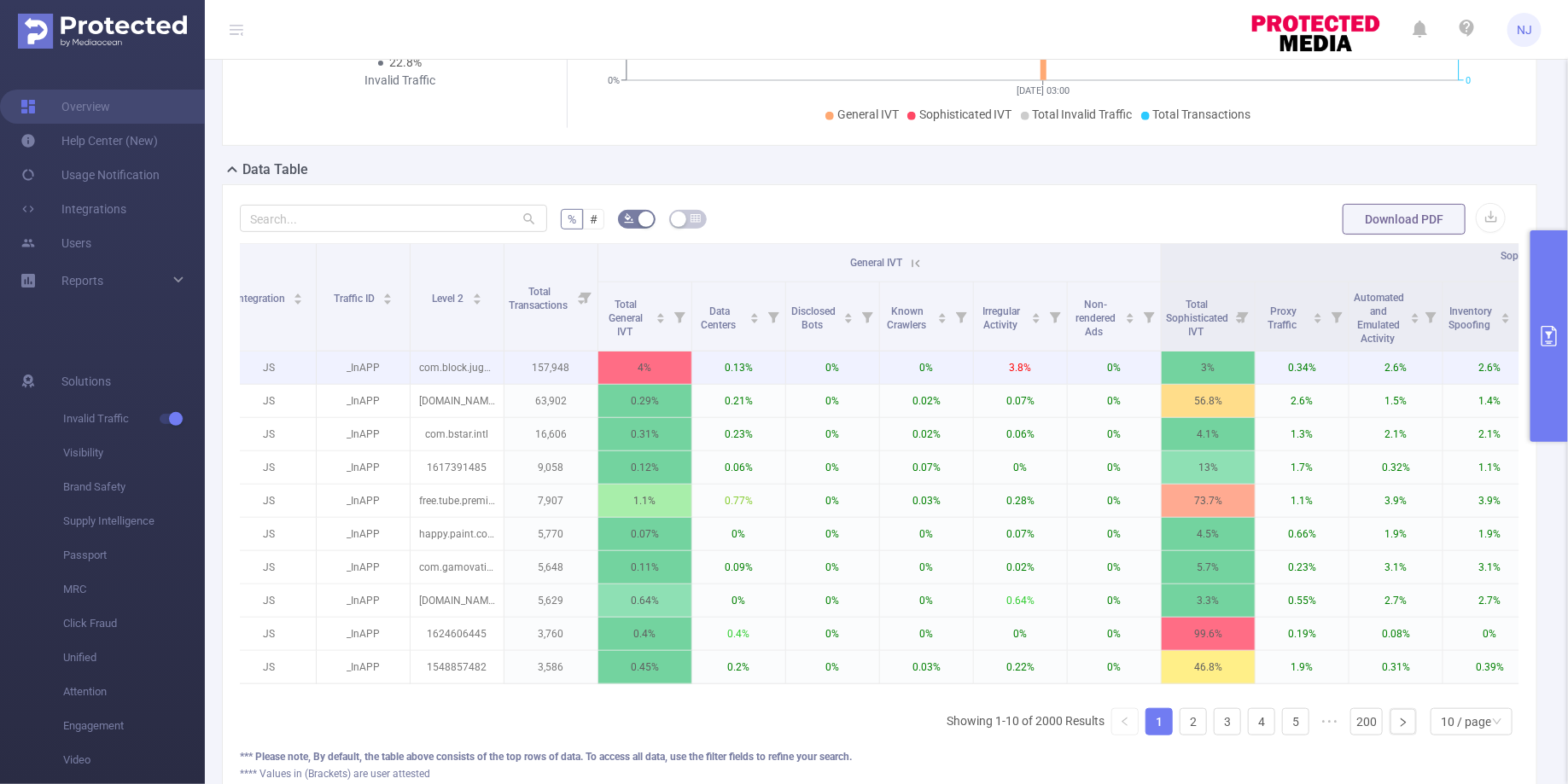
click at [542, 360] on p "157,948" at bounding box center [551, 367] width 93 height 32
copy p "157,948"
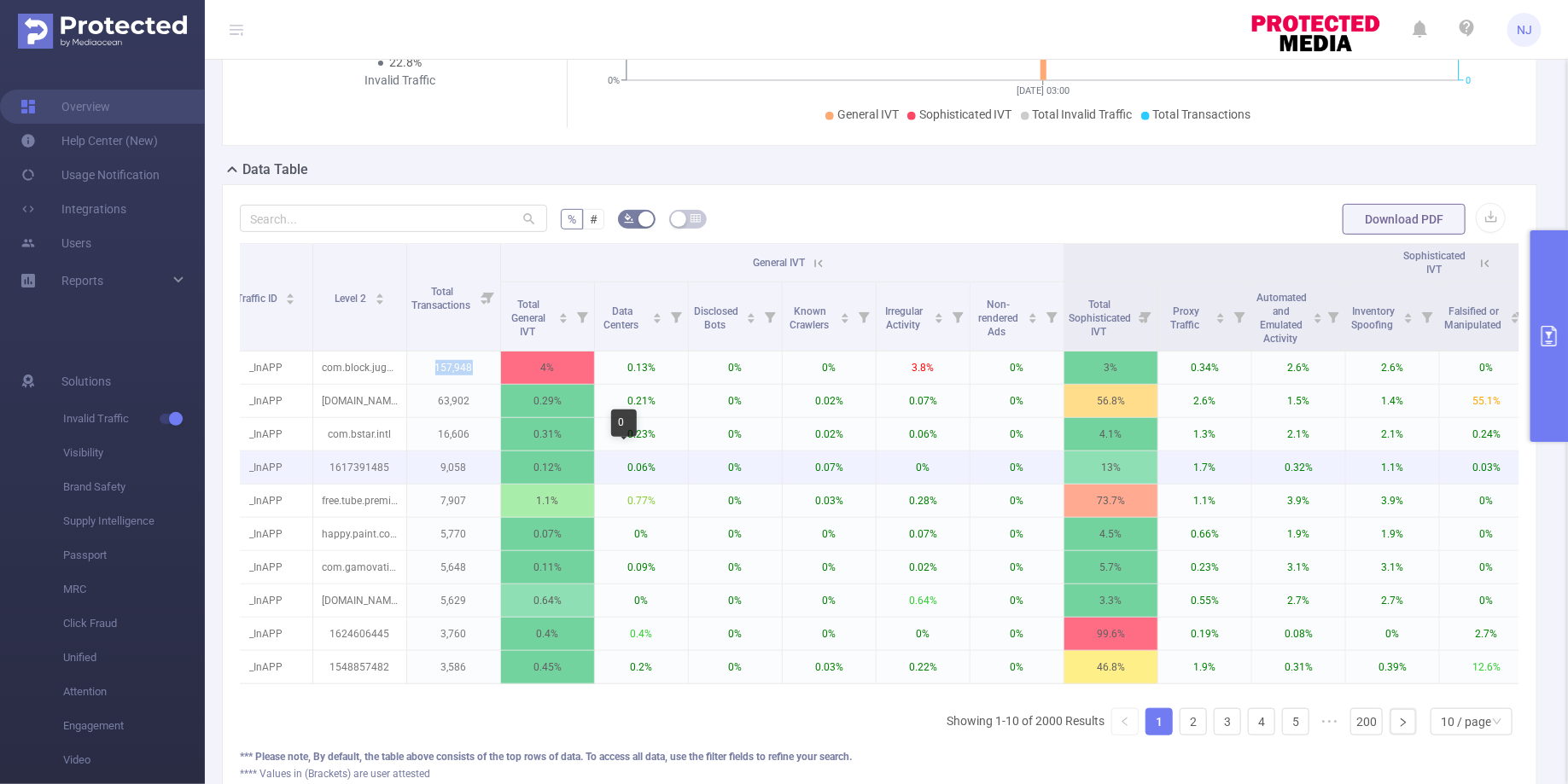
scroll to position [0, 0]
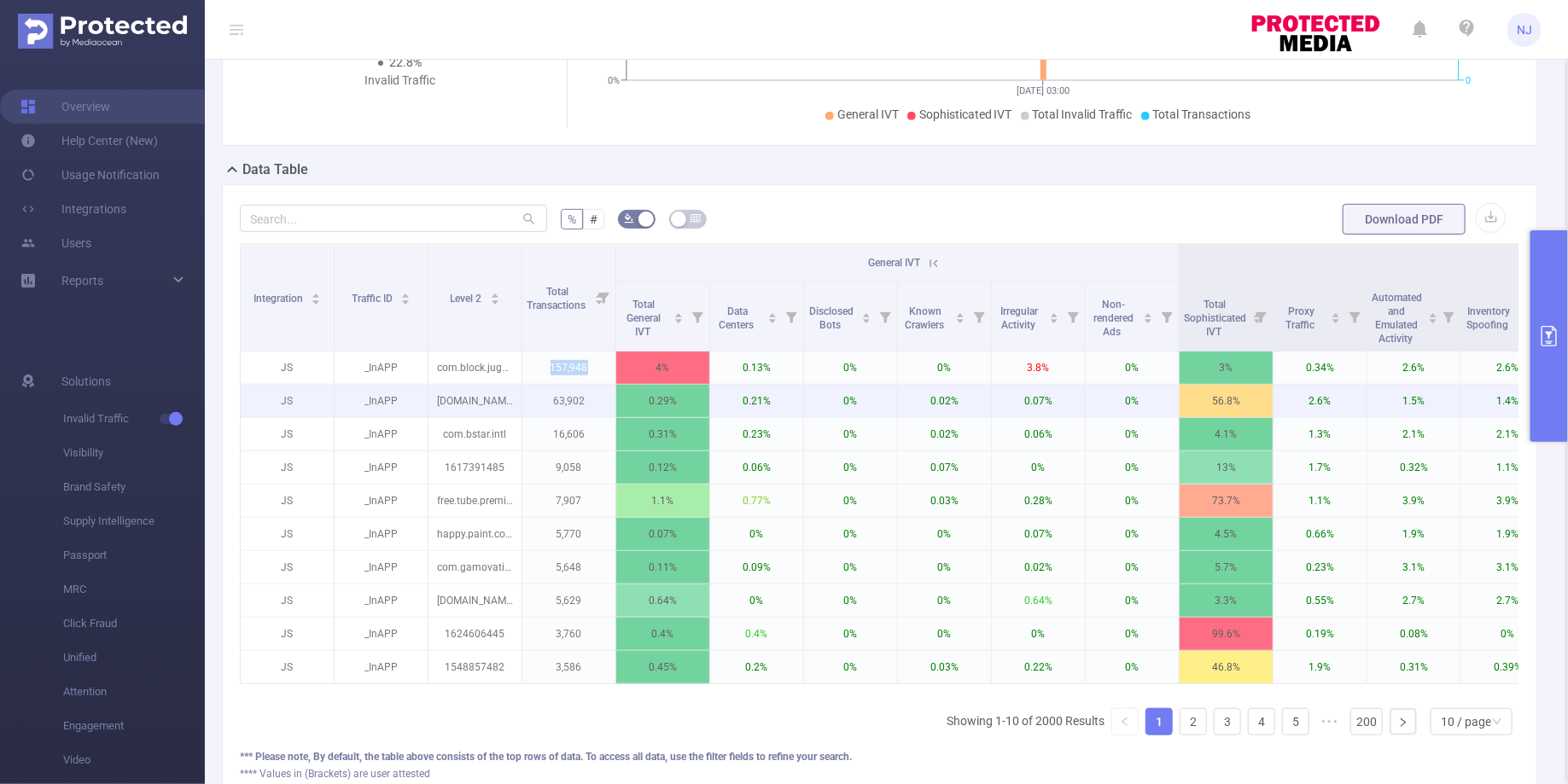
click at [581, 396] on p "63,902" at bounding box center [569, 401] width 93 height 32
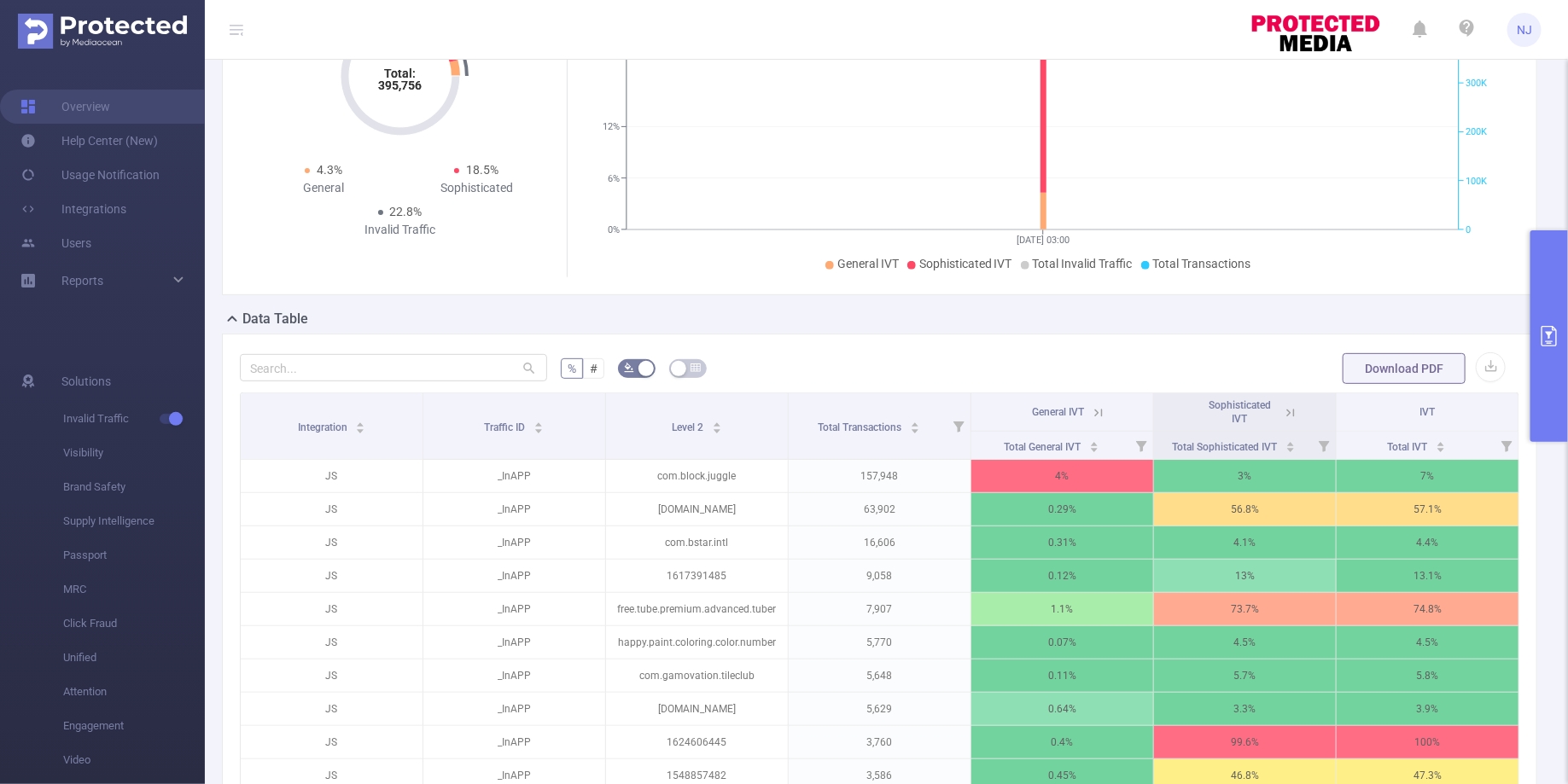
scroll to position [158, 0]
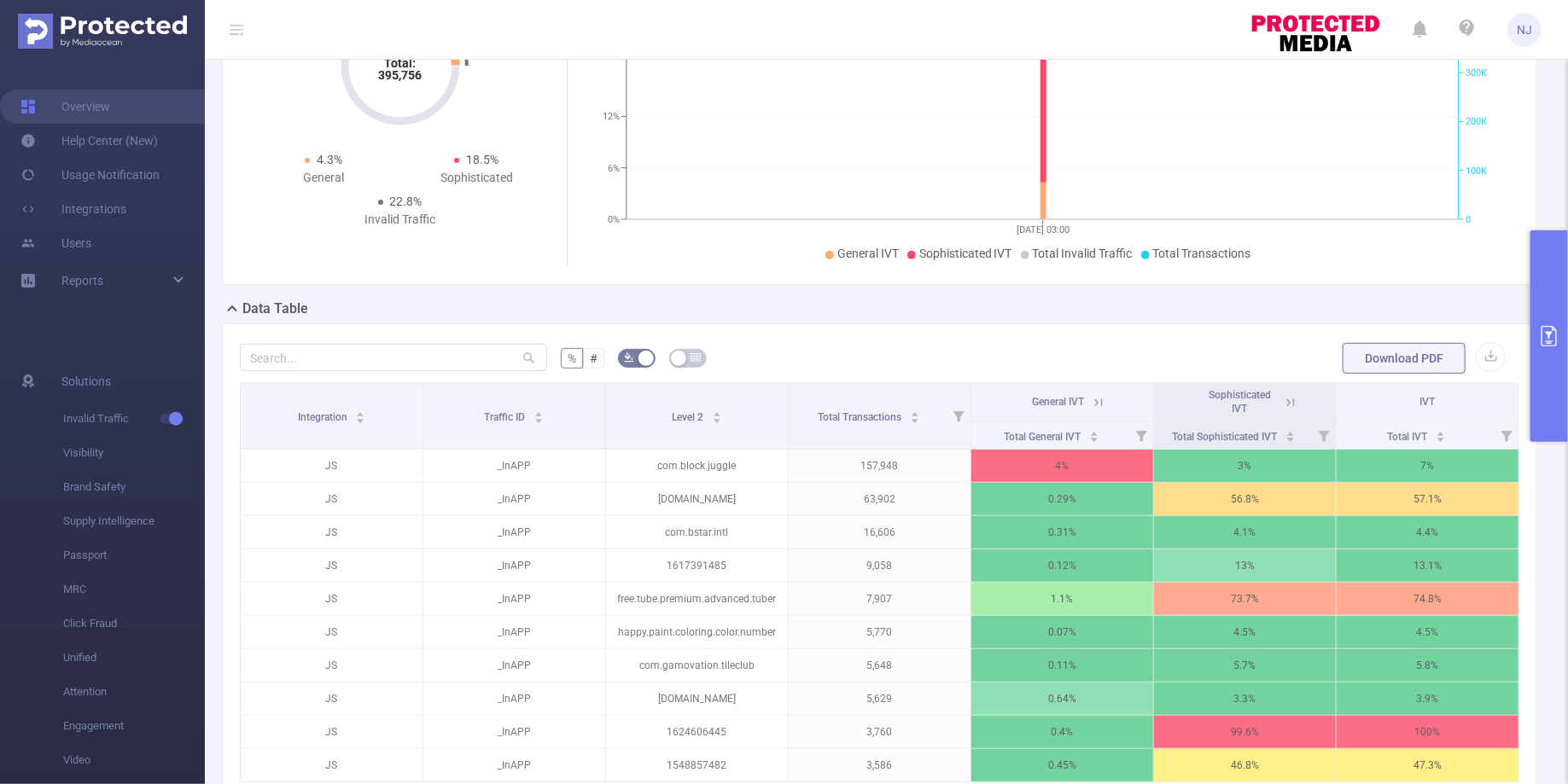
click at [1292, 403] on icon at bounding box center [1291, 403] width 16 height 16
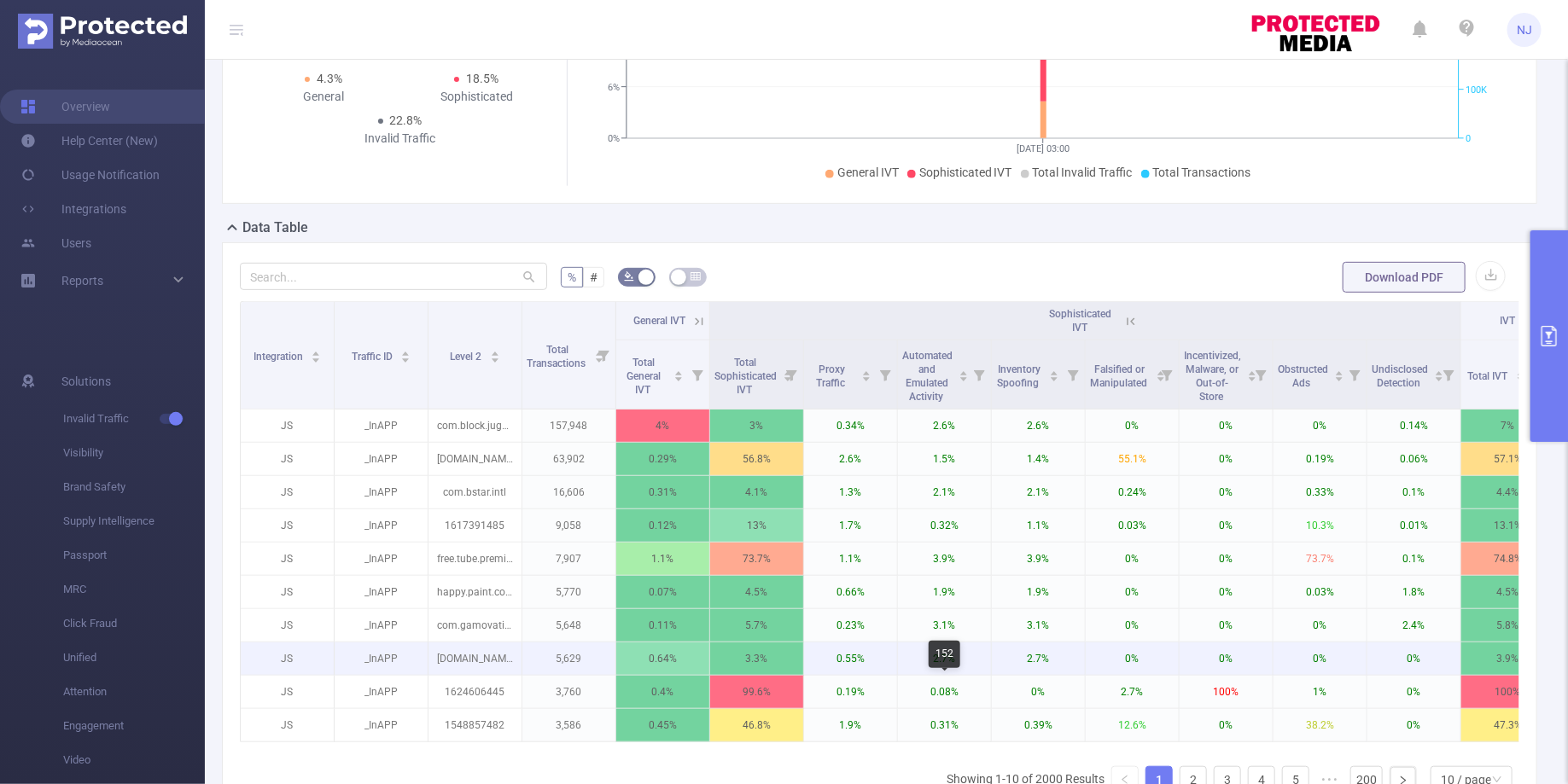
scroll to position [248, 0]
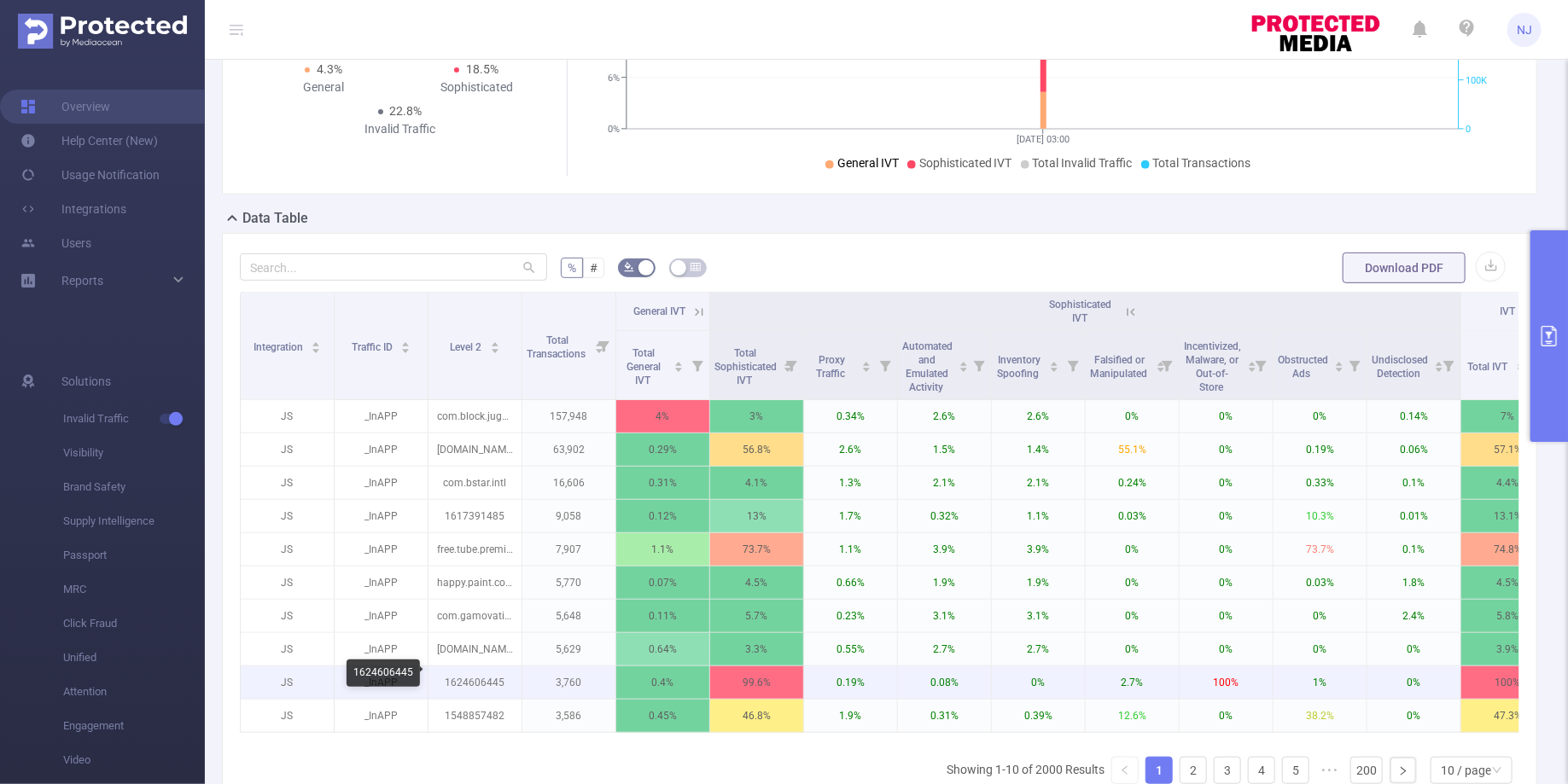
click at [487, 683] on p "1624606445" at bounding box center [474, 682] width 93 height 32
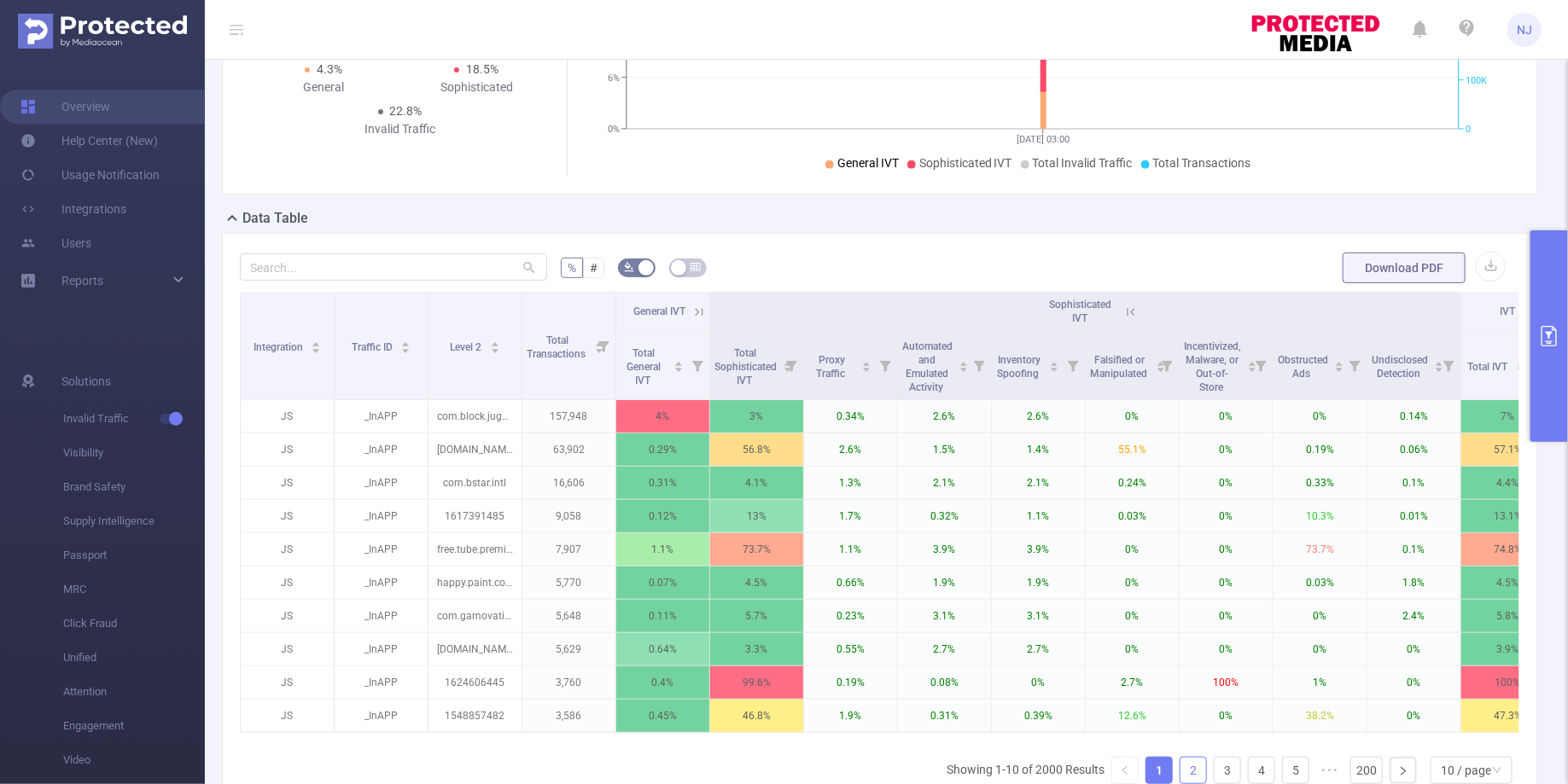
click at [1190, 772] on link "2" at bounding box center [1193, 770] width 25 height 25
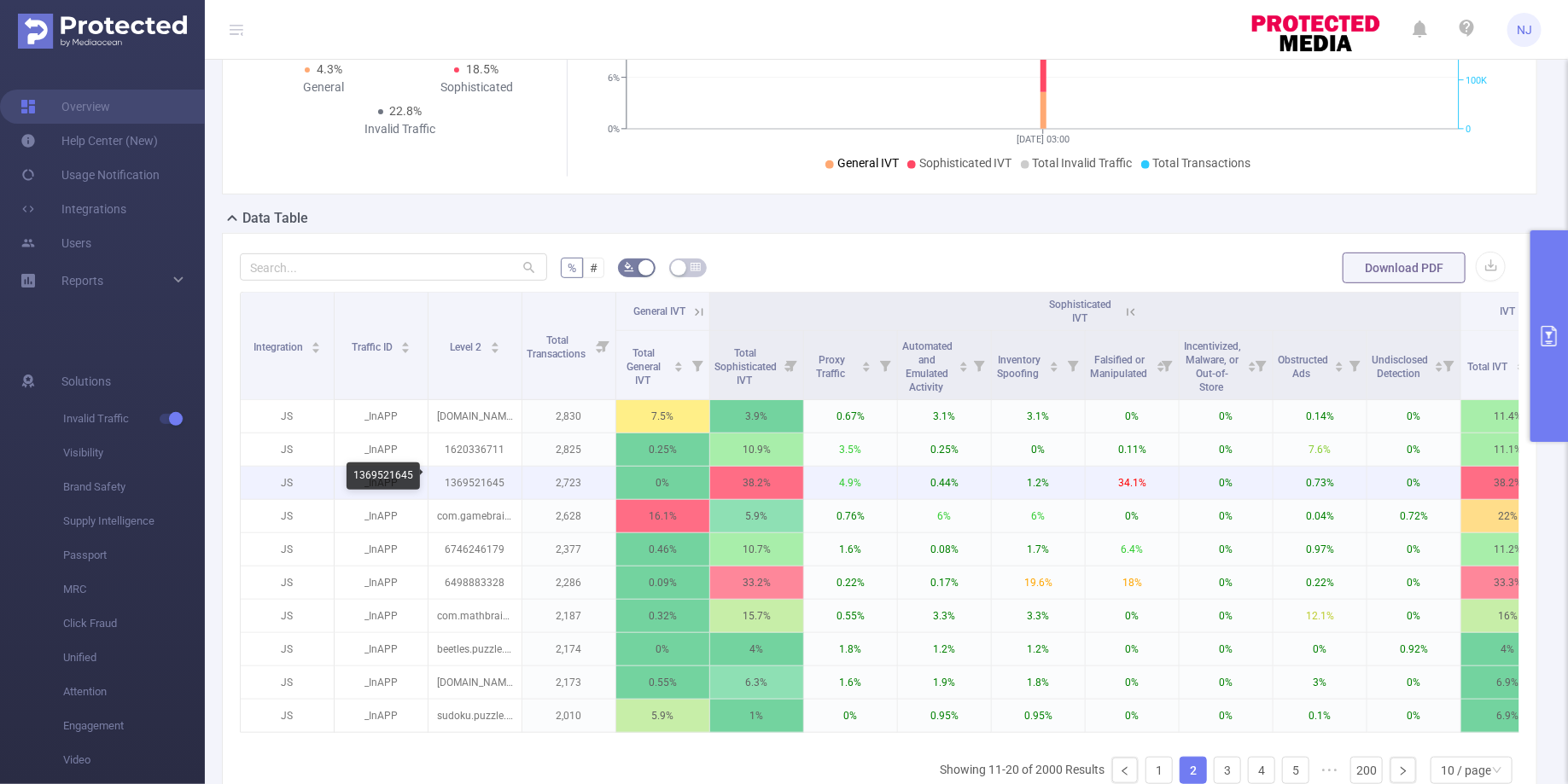
click at [462, 481] on p "1369521645" at bounding box center [474, 482] width 93 height 32
copy p "1369521645"
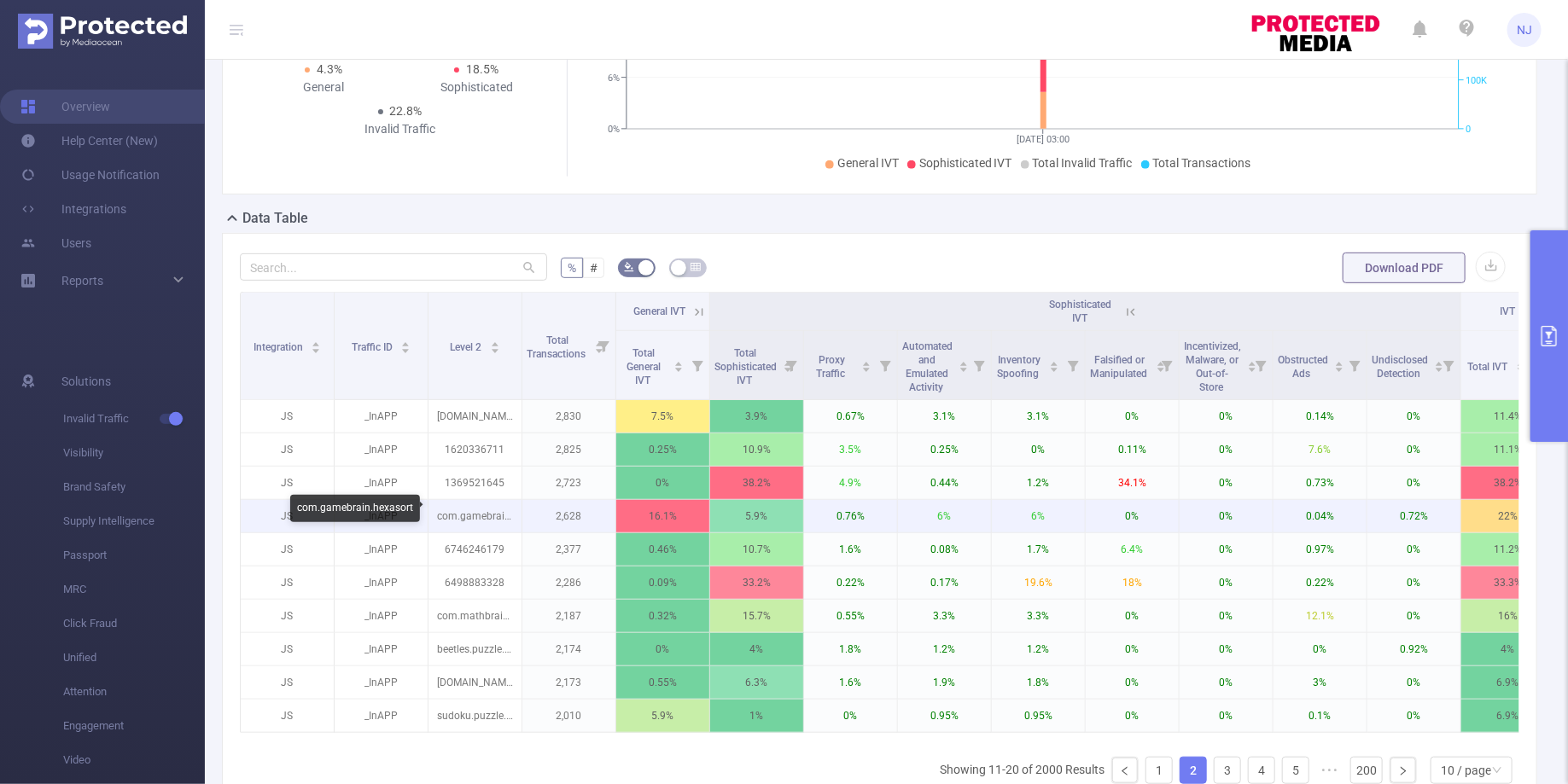
click at [489, 517] on p "com.gamebrain.hexasort" at bounding box center [474, 516] width 93 height 32
click at [489, 512] on p "com.gamebrain.hexasort" at bounding box center [474, 516] width 93 height 32
drag, startPoint x: 497, startPoint y: 512, endPoint x: 438, endPoint y: 510, distance: 59.0
click at [438, 510] on p "com.gamebrain.hexasort" at bounding box center [474, 516] width 93 height 32
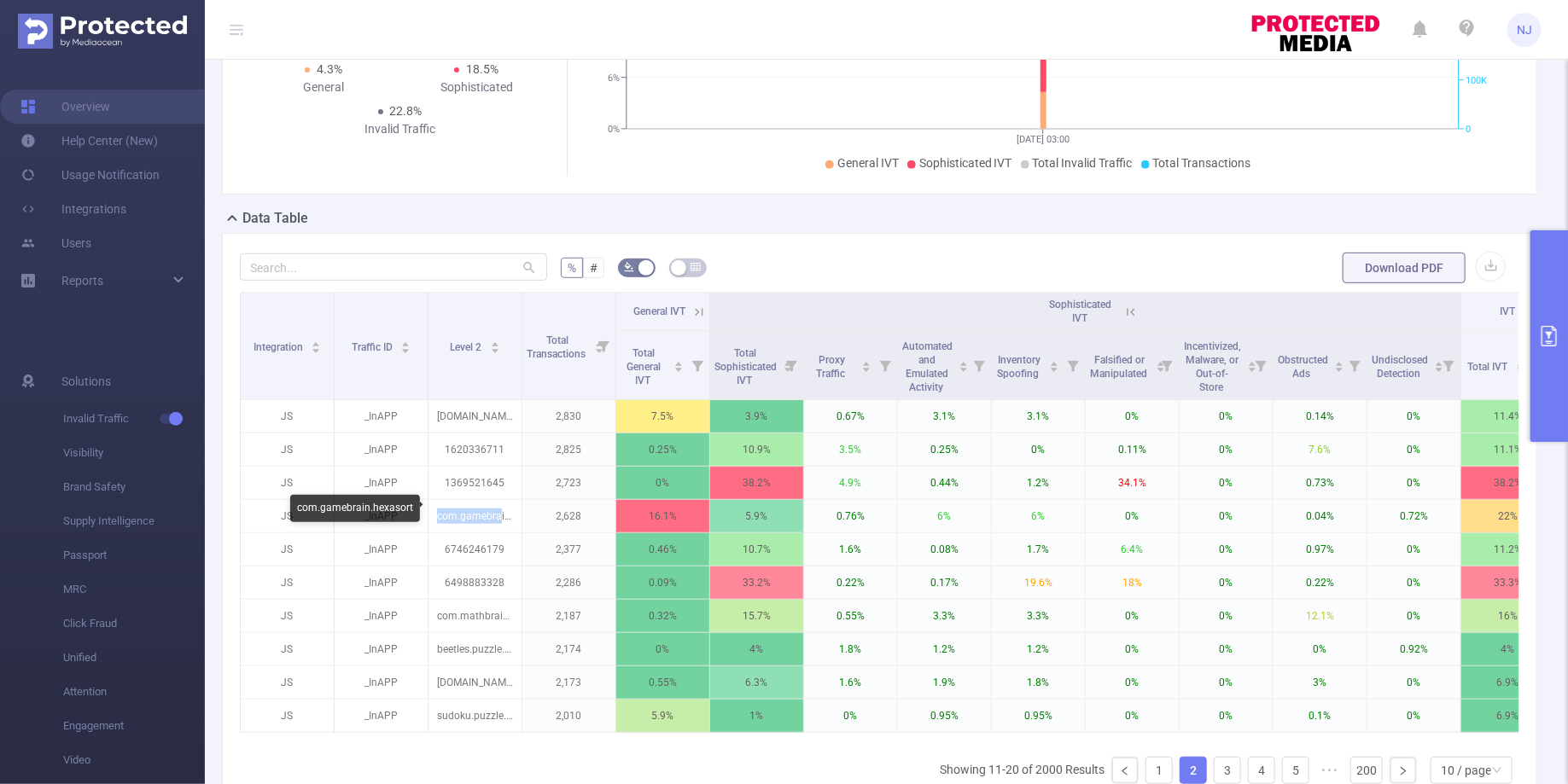
copy p "com.gamebra"
click at [1154, 759] on link "1" at bounding box center [1158, 770] width 25 height 25
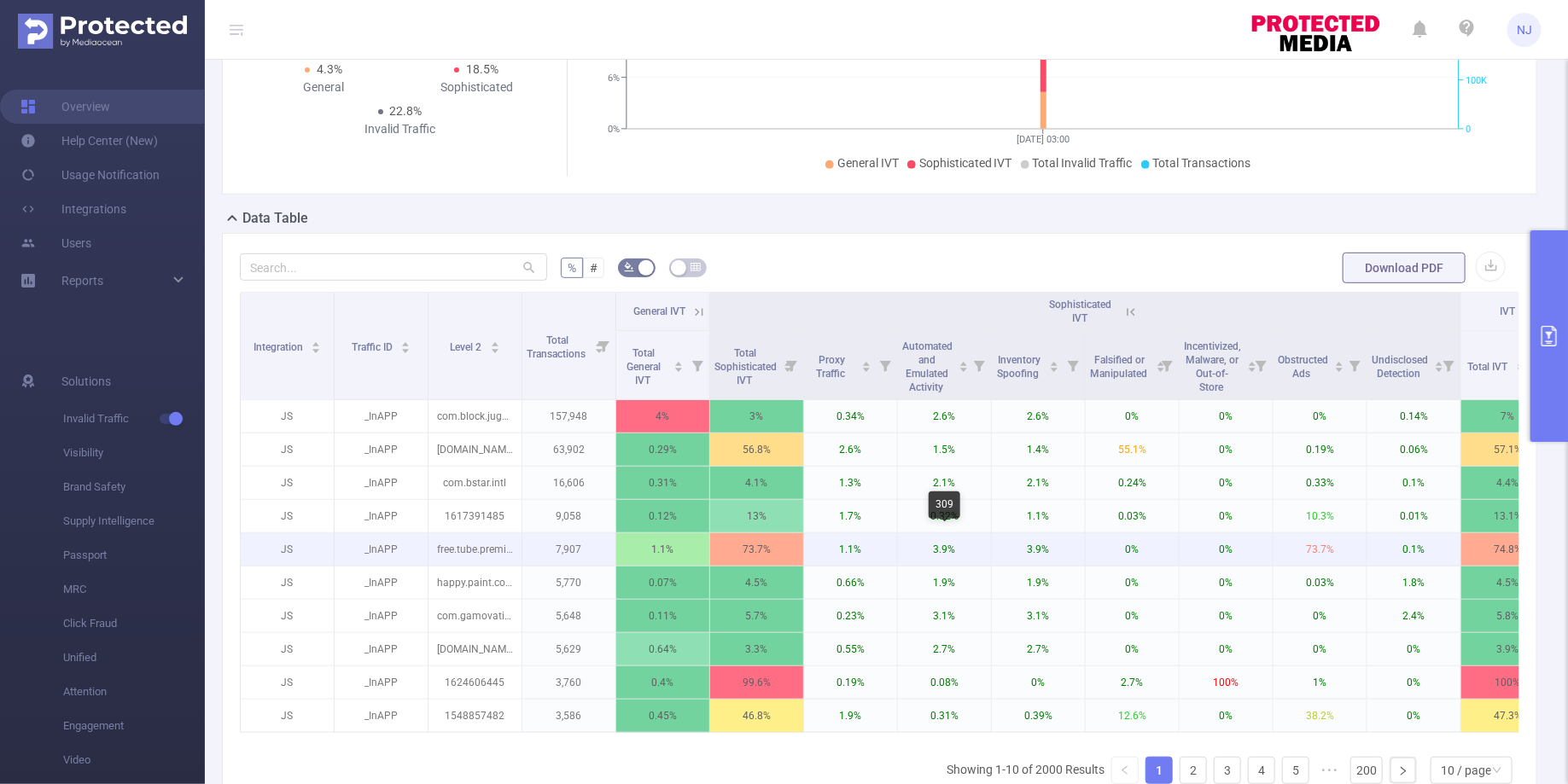
scroll to position [0, 39]
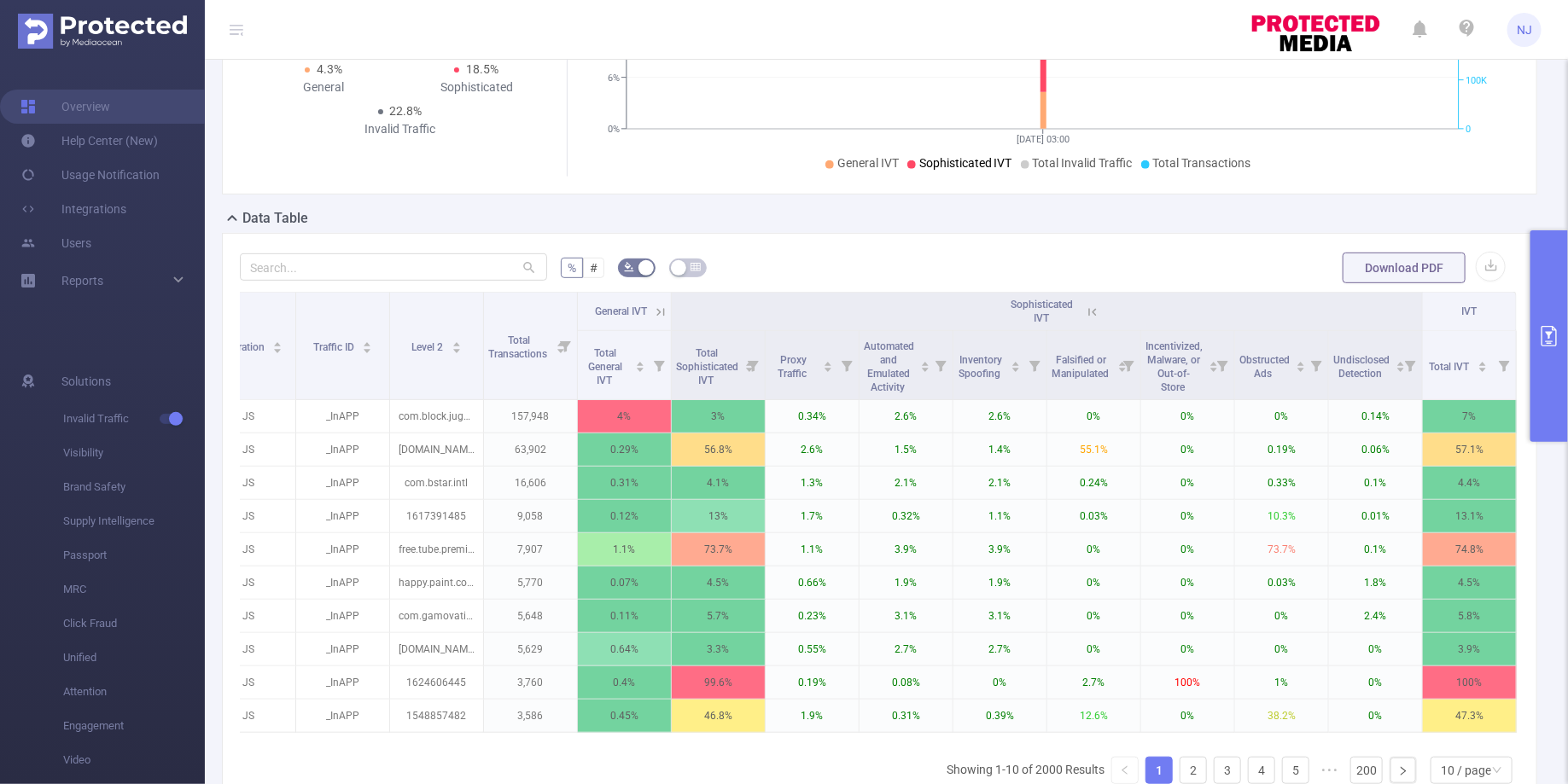
click at [1561, 303] on button "primary" at bounding box center [1549, 336] width 38 height 211
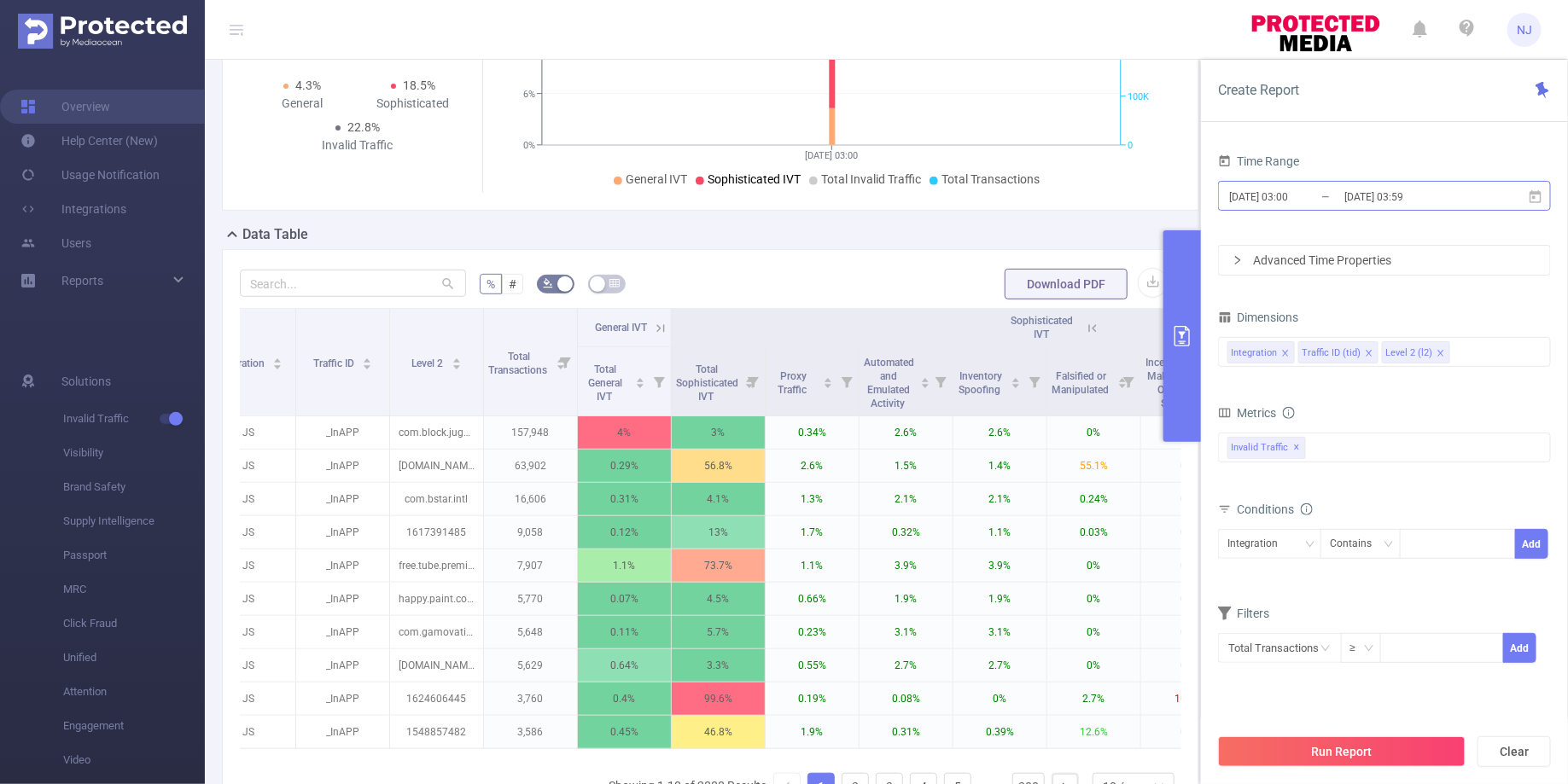
click at [1294, 194] on input "[DATE] 03:00" at bounding box center [1296, 196] width 139 height 23
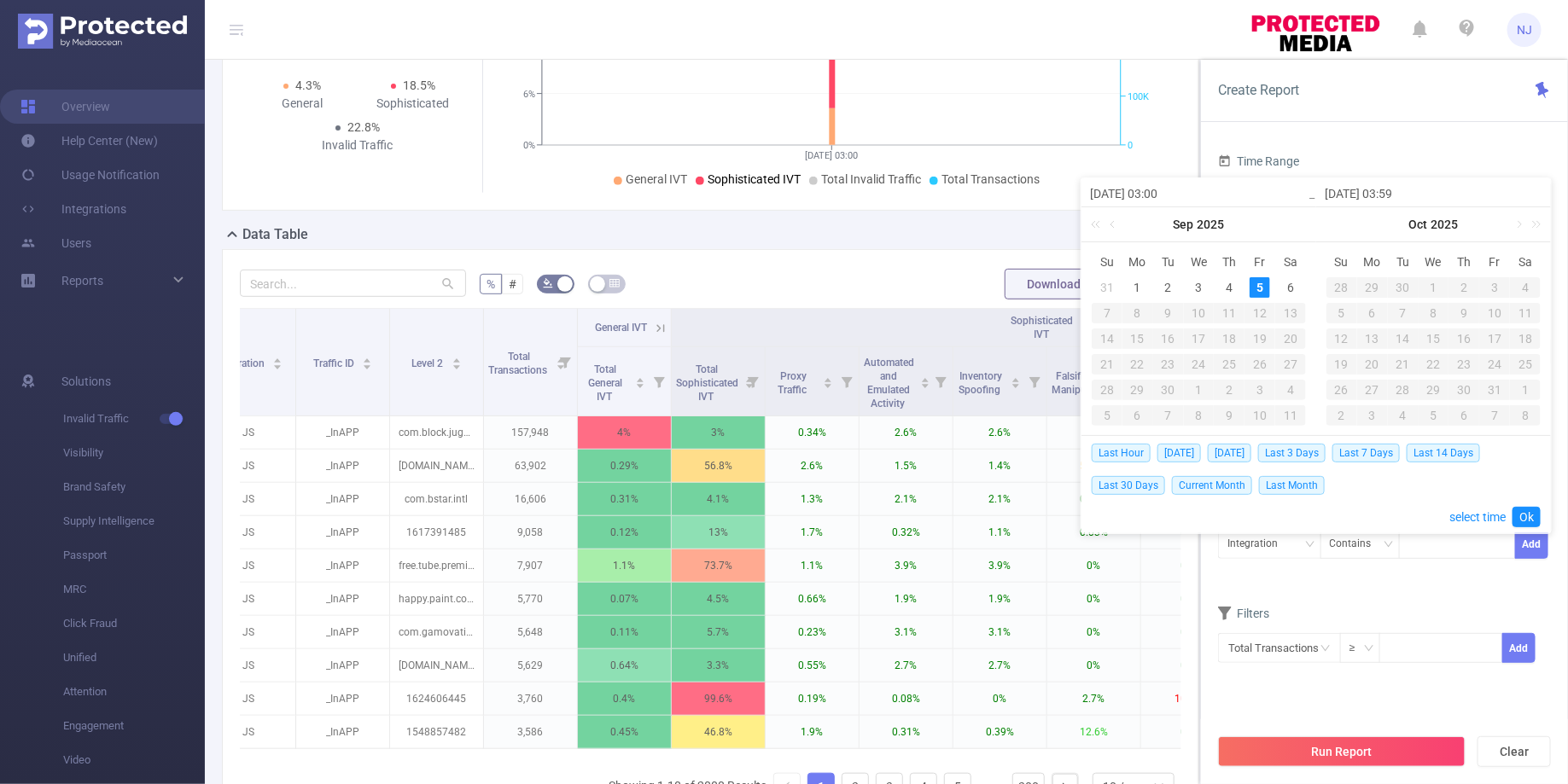
click at [1164, 189] on input "[DATE] 03:00" at bounding box center [1199, 193] width 217 height 20
click at [1399, 189] on input "[DATE] 03:59" at bounding box center [1433, 193] width 217 height 20
type input "[DATE] 03:00"
type input "[DATE] 0:59"
type input "[DATE] 05:59"
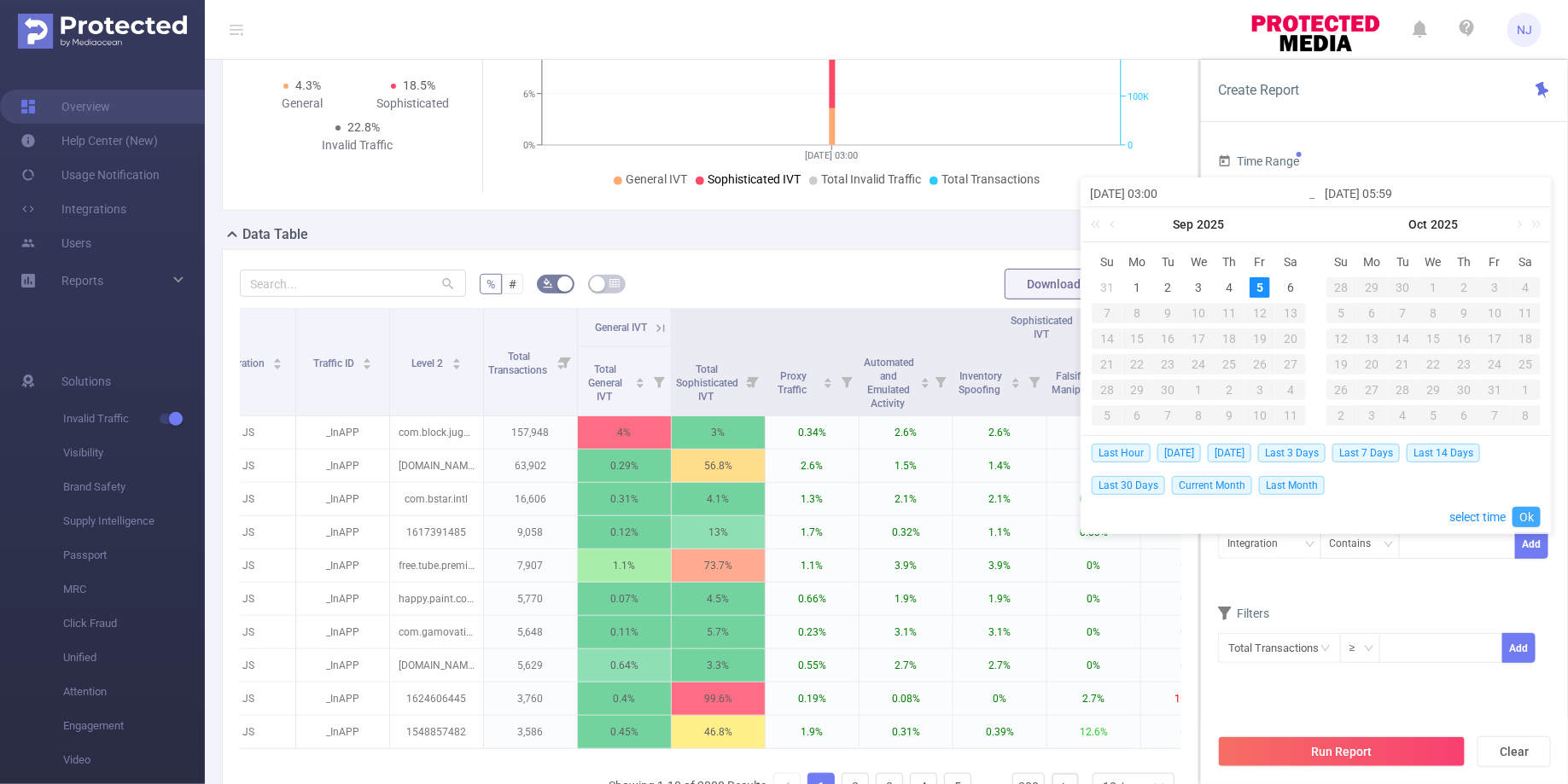
type input "[DATE] 05:59"
click at [1524, 513] on link "Ok" at bounding box center [1526, 517] width 28 height 20
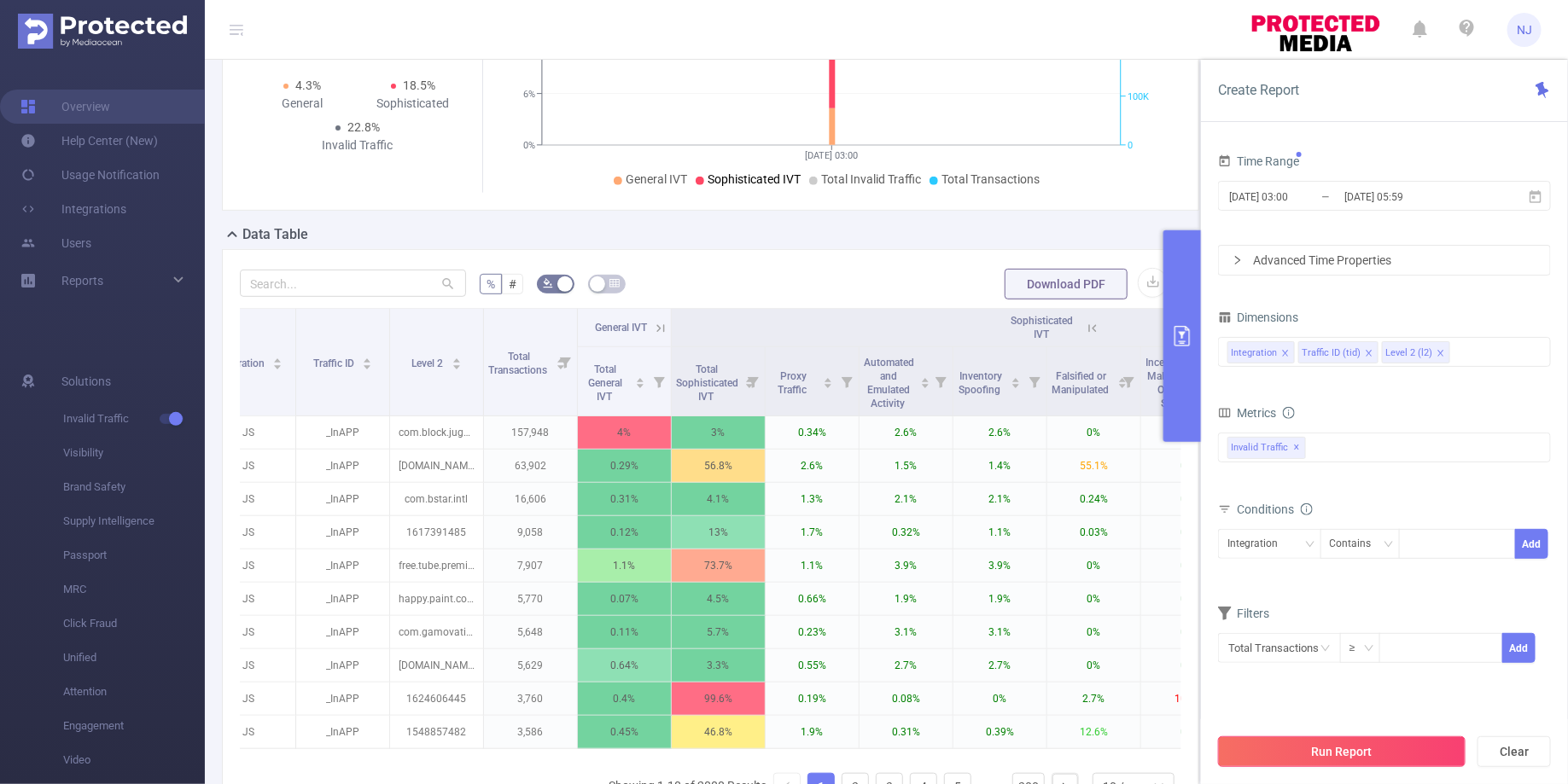
click at [1366, 751] on button "Run Report" at bounding box center [1342, 752] width 247 height 31
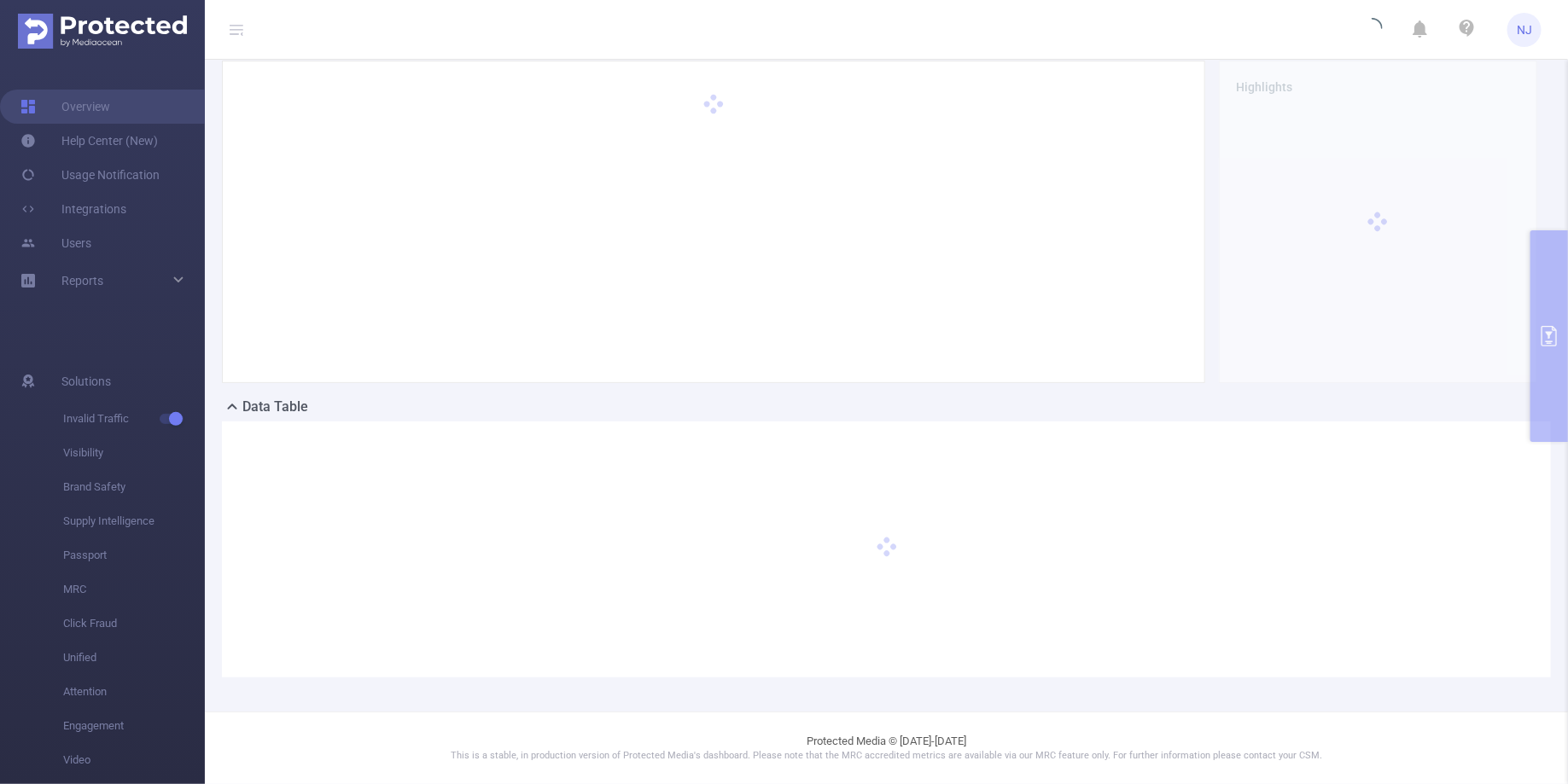
scroll to position [58, 0]
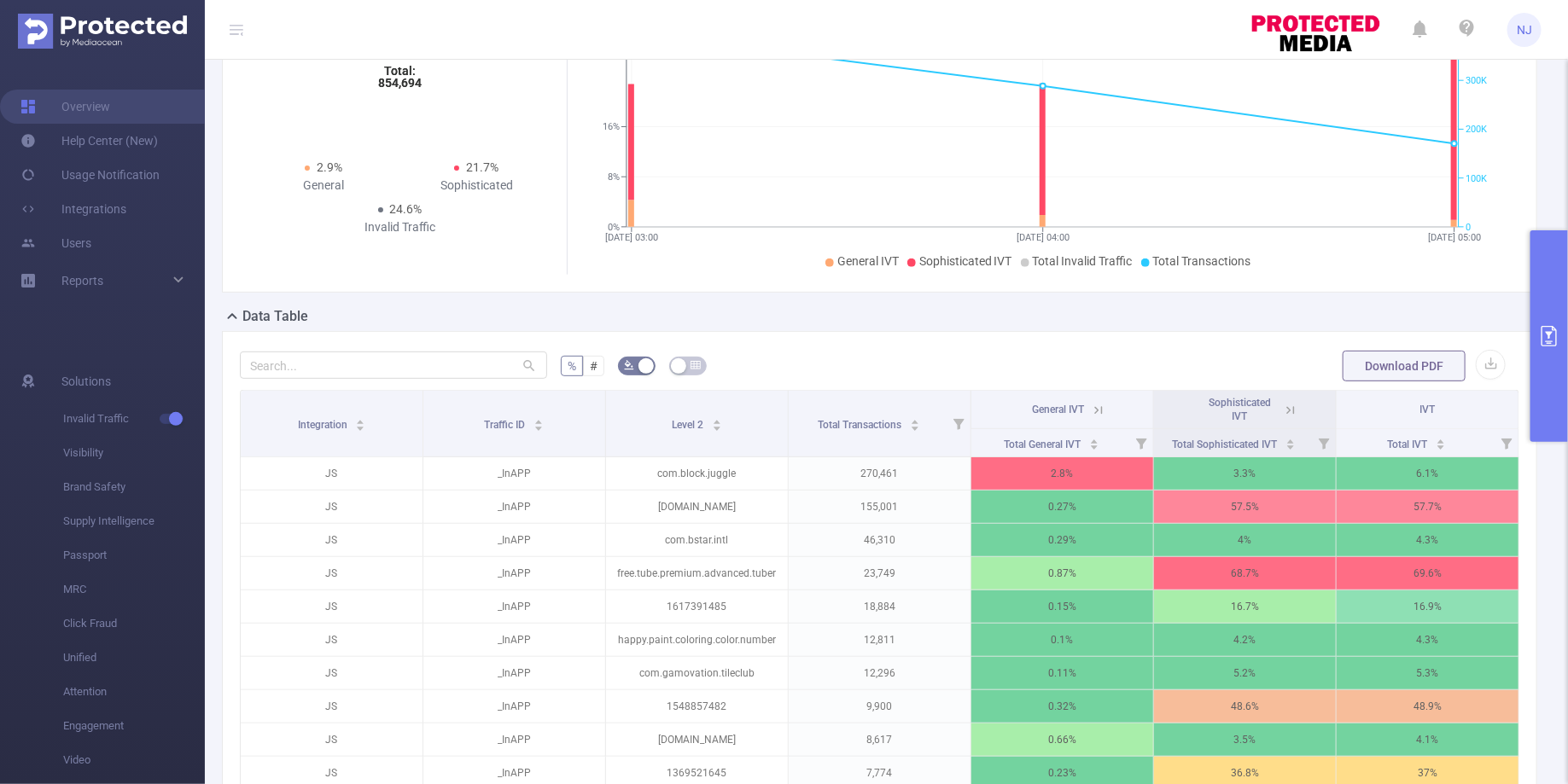
scroll to position [177, 0]
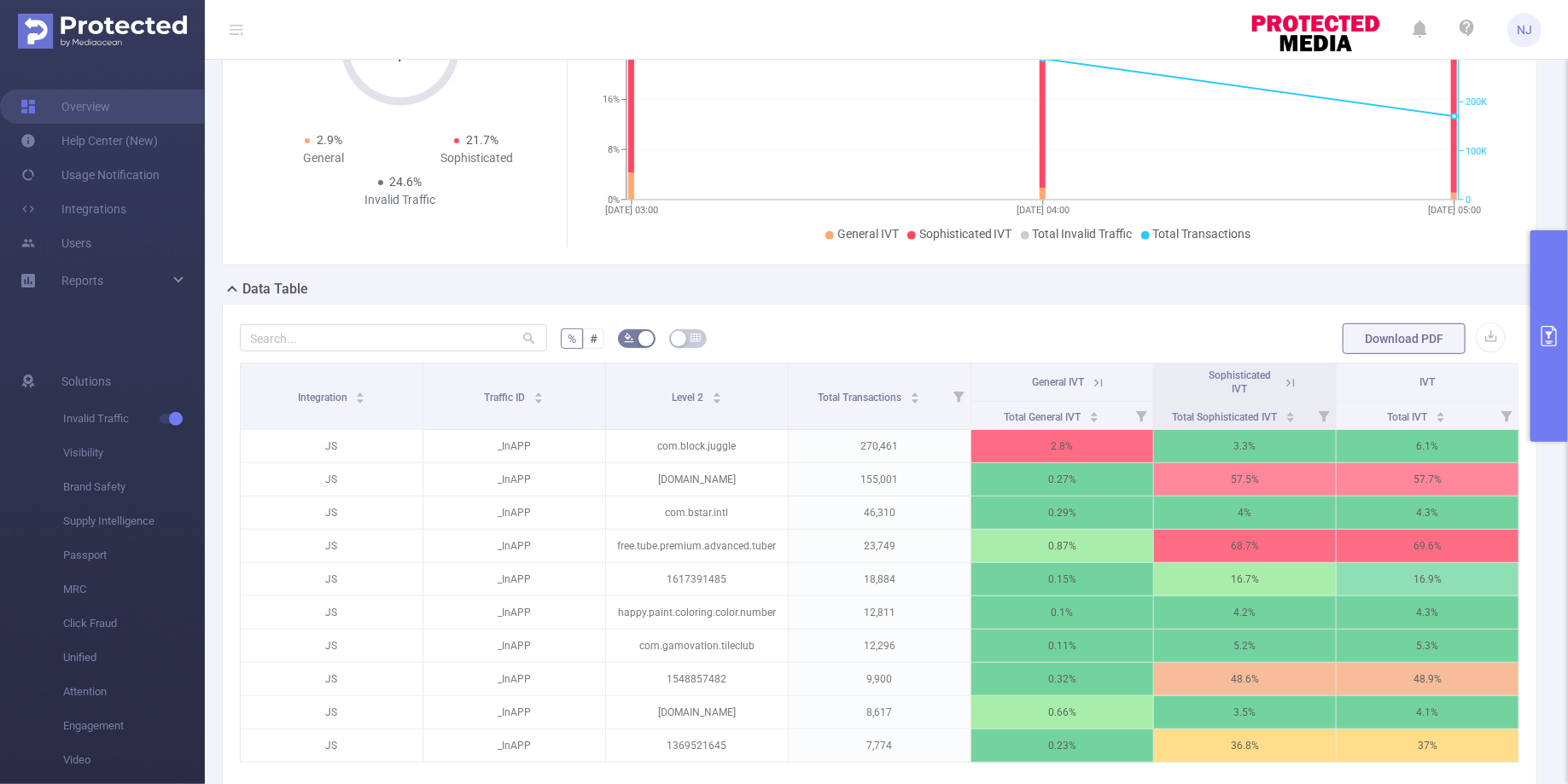
click at [1546, 340] on icon "primary" at bounding box center [1548, 336] width 20 height 20
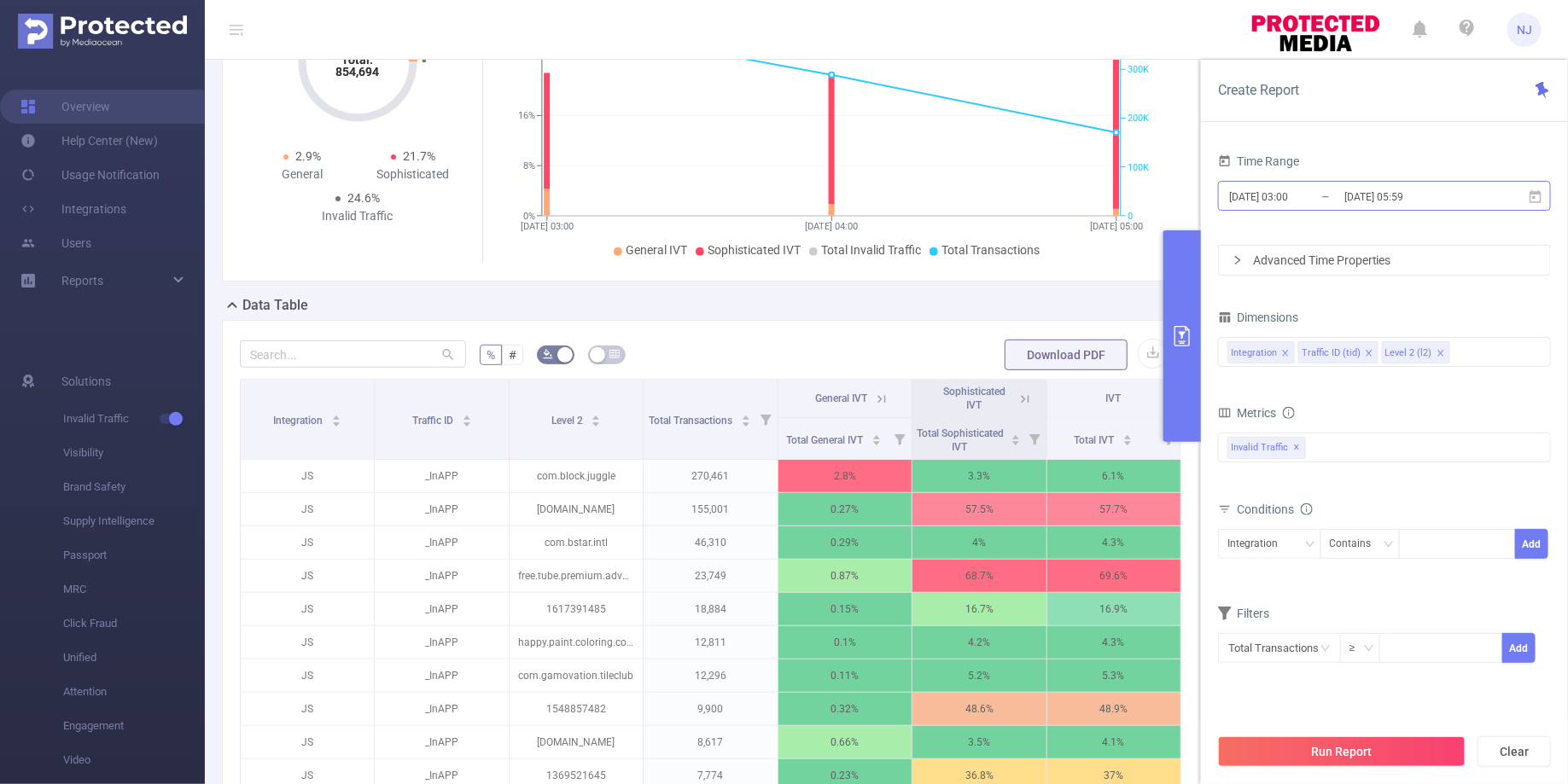
click at [1298, 196] on input "[DATE] 03:00" at bounding box center [1296, 196] width 139 height 23
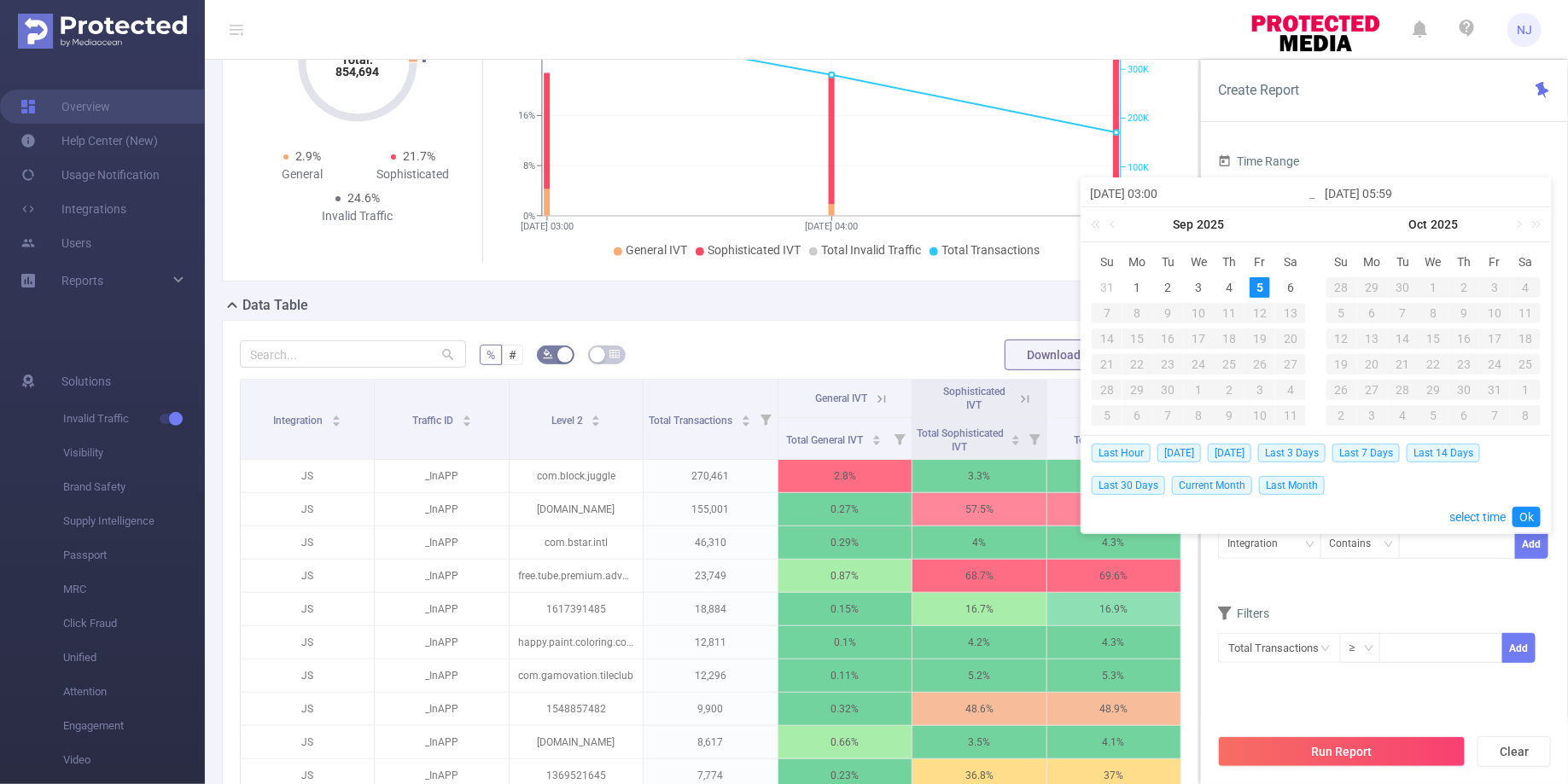
click at [1166, 196] on input "[DATE] 03:00" at bounding box center [1199, 193] width 217 height 20
type input "[DATE] 0:00"
type input "[DATE] 05:00"
click at [1526, 517] on link "Ok" at bounding box center [1526, 517] width 28 height 20
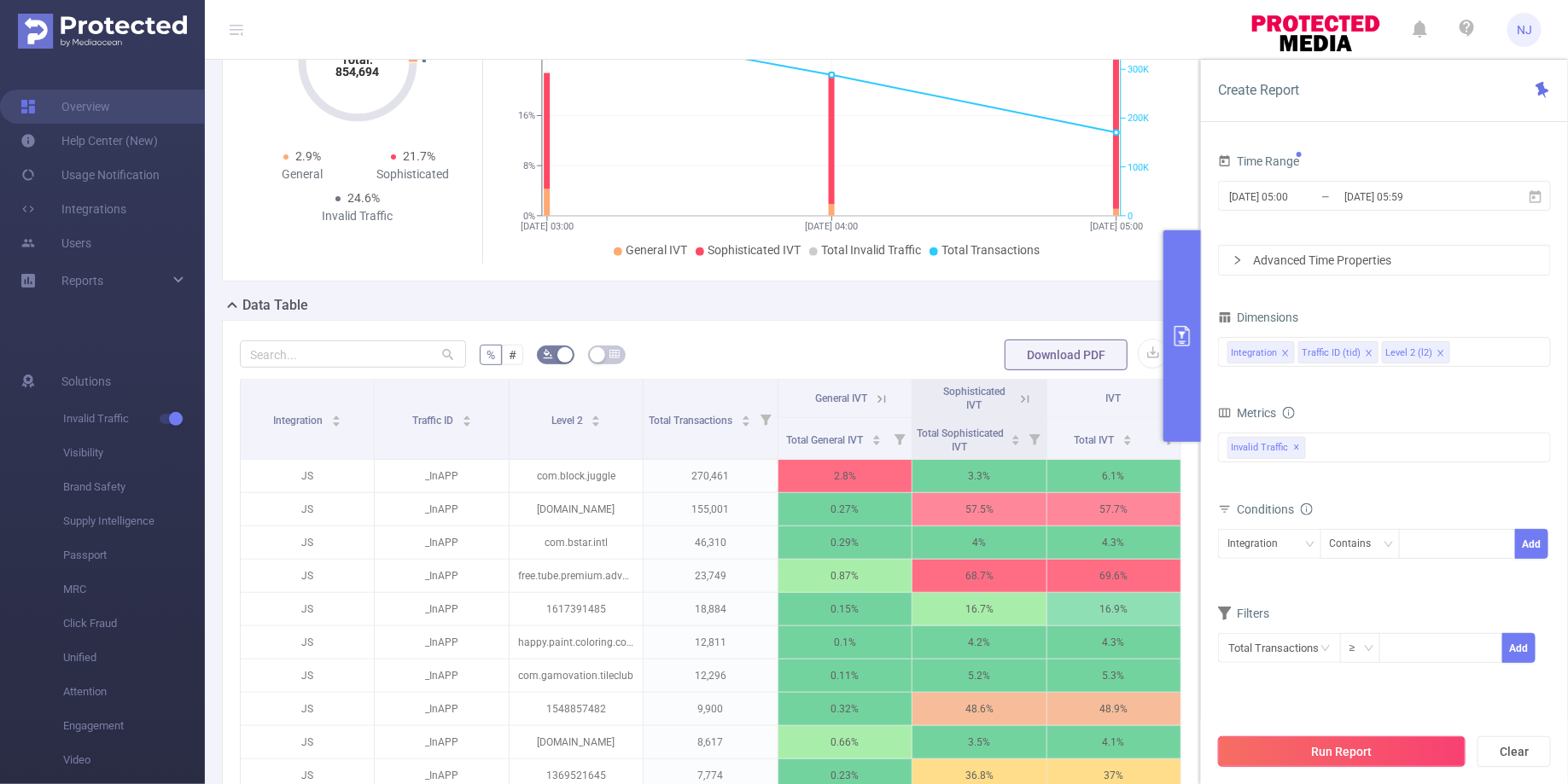
click at [1365, 758] on button "Run Report" at bounding box center [1342, 752] width 247 height 31
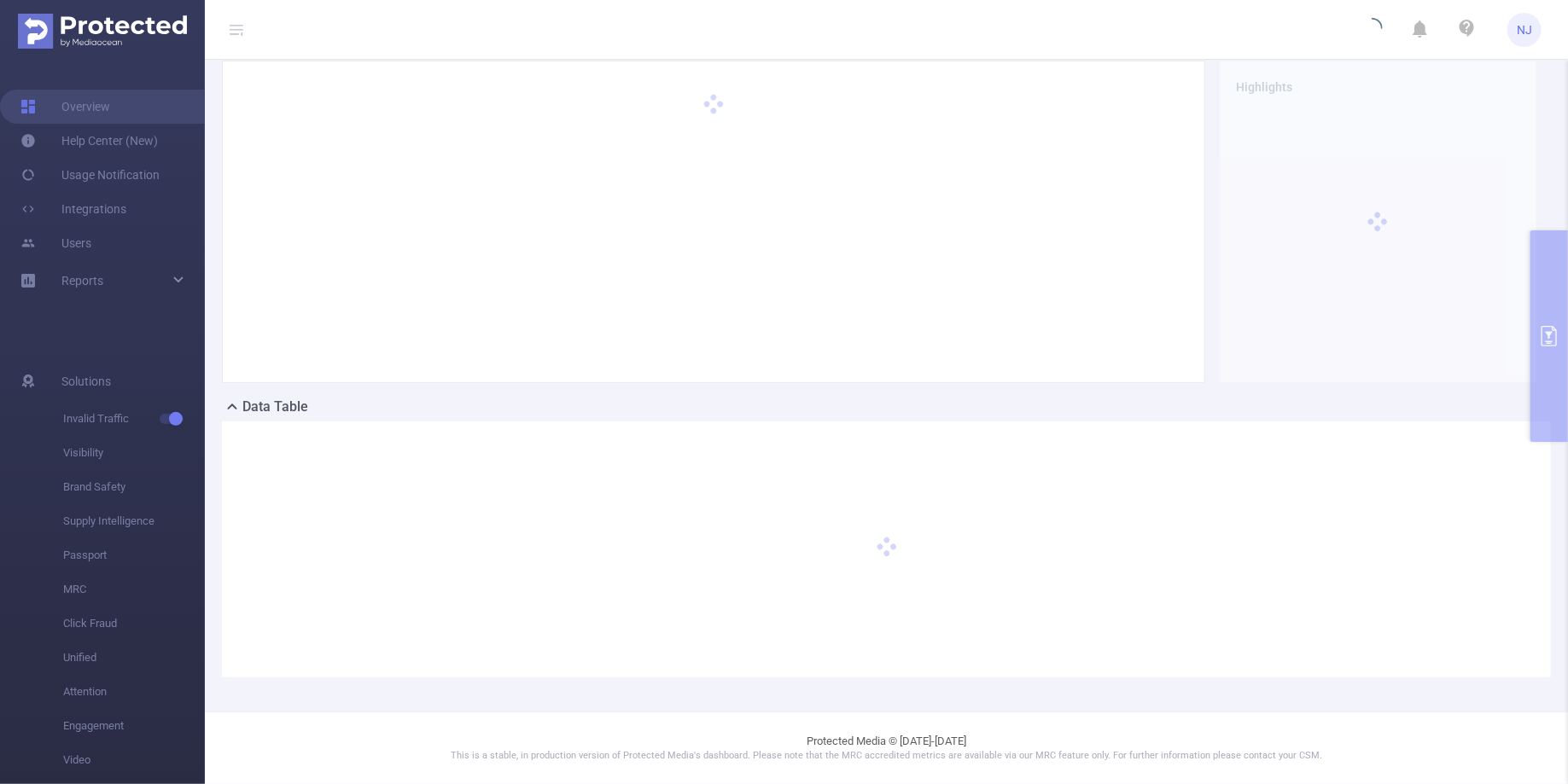
scroll to position [58, 0]
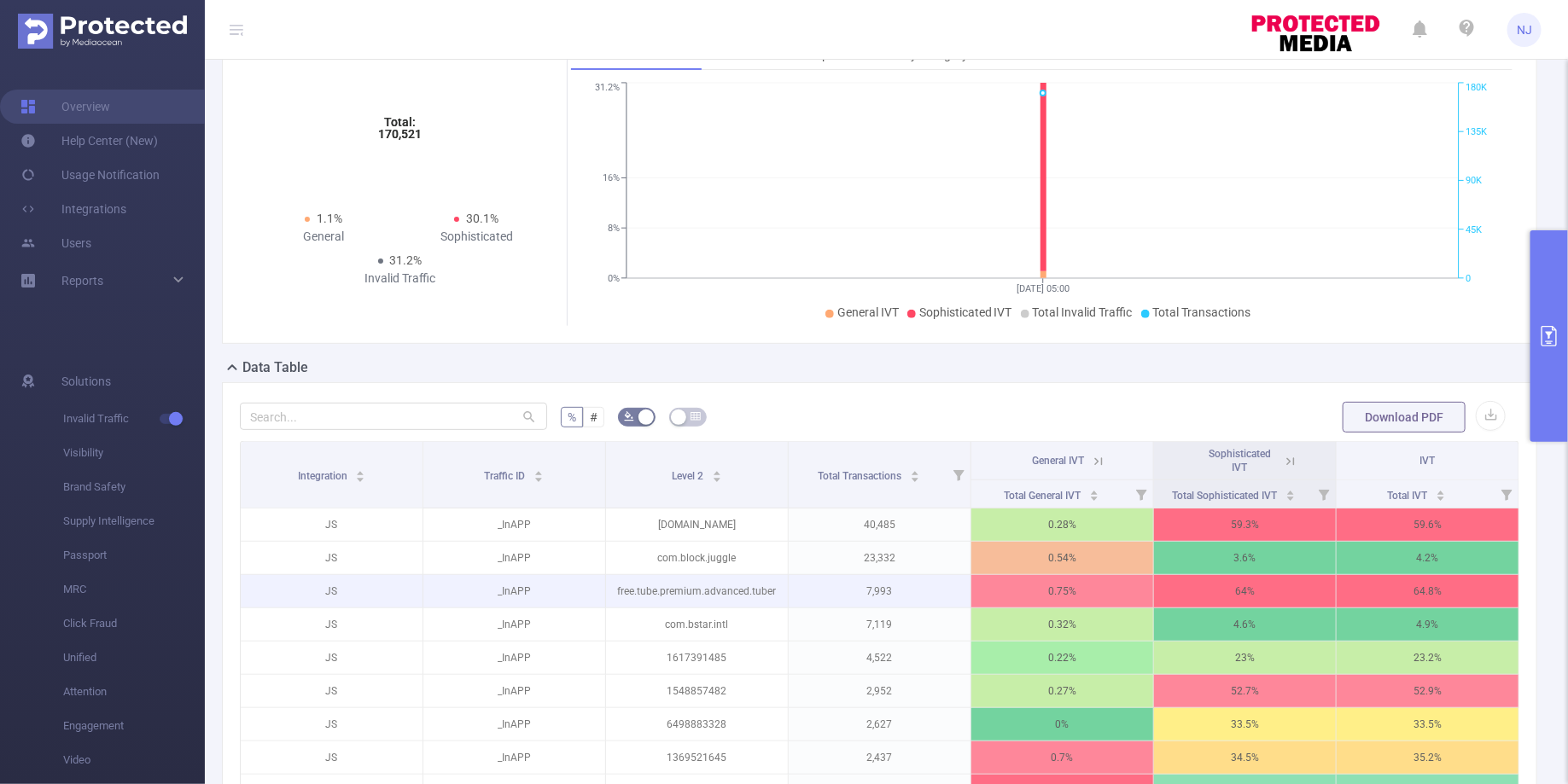
scroll to position [100, 0]
